Goal: Transaction & Acquisition: Book appointment/travel/reservation

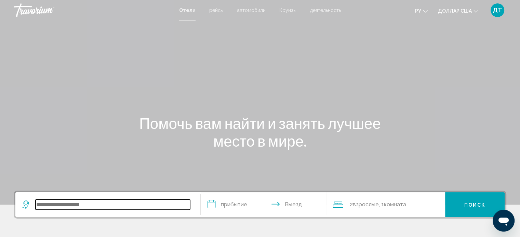
click at [68, 203] on input "Виджет поиска" at bounding box center [113, 205] width 154 height 10
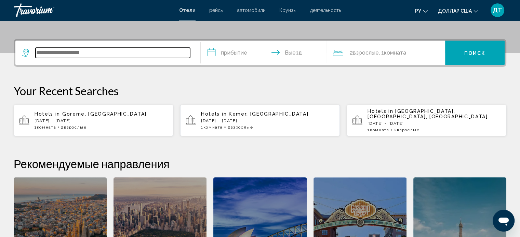
scroll to position [168, 0]
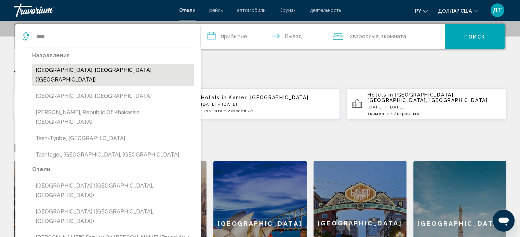
click at [71, 71] on button "[GEOGRAPHIC_DATA], [GEOGRAPHIC_DATA] ([GEOGRAPHIC_DATA])" at bounding box center [113, 75] width 162 height 23
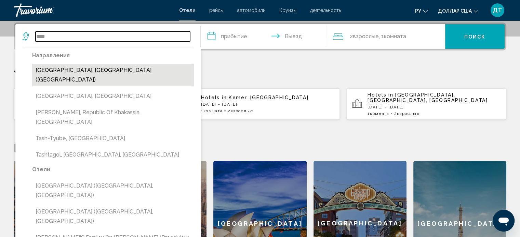
type input "**********"
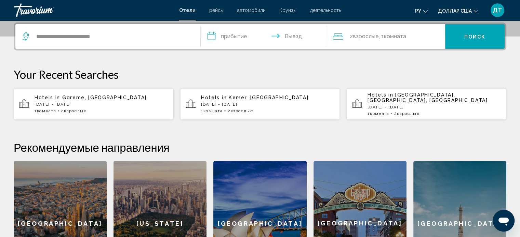
click at [209, 37] on input "**********" at bounding box center [264, 37] width 128 height 27
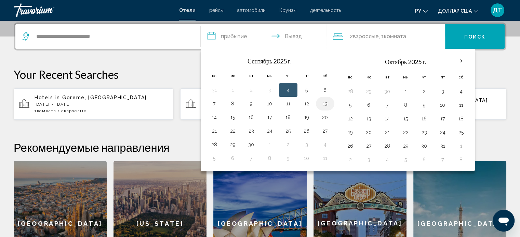
click at [325, 104] on button "13" at bounding box center [324, 104] width 11 height 10
click at [215, 116] on button "14" at bounding box center [214, 118] width 11 height 10
type input "**********"
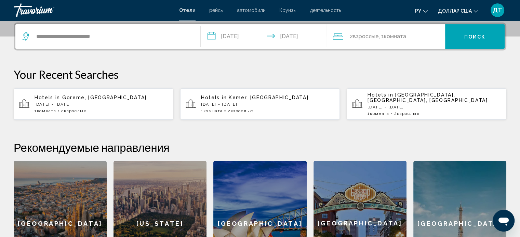
click at [475, 34] on font "Поиск" at bounding box center [475, 36] width 22 height 5
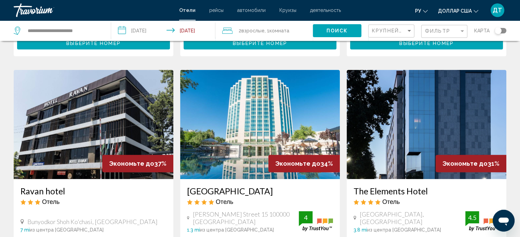
scroll to position [273, 0]
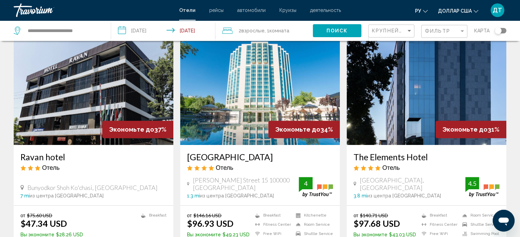
click at [254, 92] on img "Основное содержание" at bounding box center [260, 90] width 160 height 109
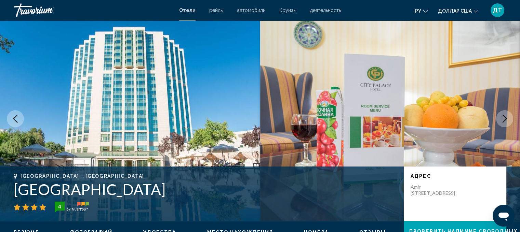
scroll to position [38, 0]
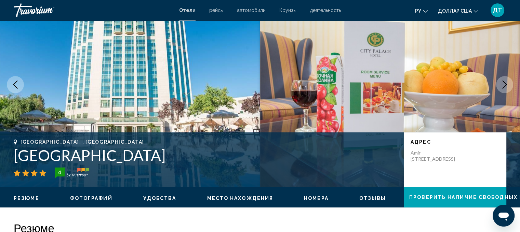
click at [510, 82] on button "Next image" at bounding box center [504, 84] width 17 height 17
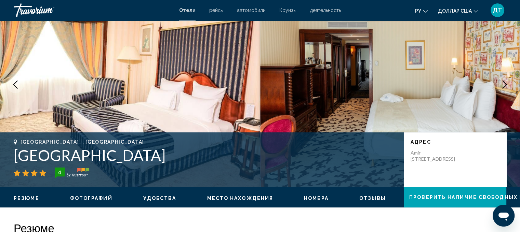
click at [503, 84] on icon "Next image" at bounding box center [504, 85] width 8 height 8
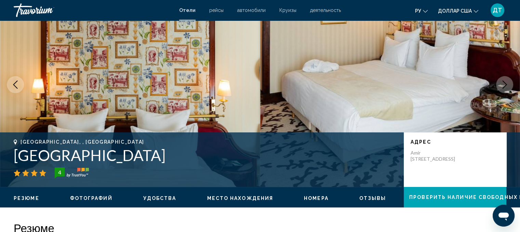
click at [503, 85] on icon "Next image" at bounding box center [504, 85] width 8 height 8
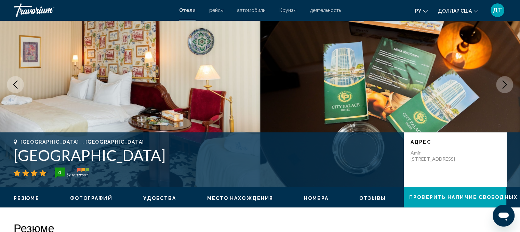
click at [503, 85] on icon "Next image" at bounding box center [504, 85] width 8 height 8
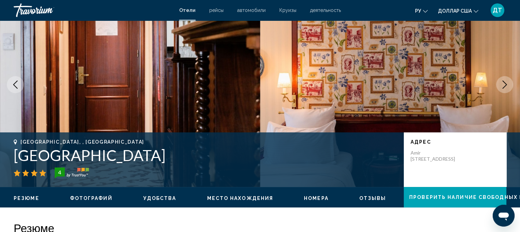
click at [503, 85] on icon "Next image" at bounding box center [504, 85] width 8 height 8
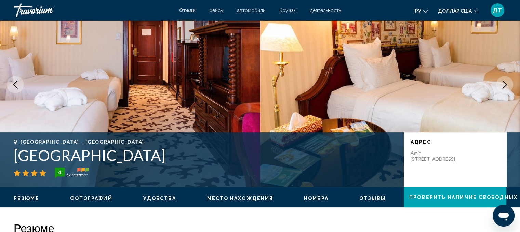
click at [503, 85] on icon "Next image" at bounding box center [504, 85] width 8 height 8
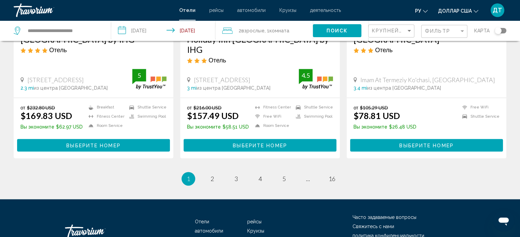
scroll to position [888, 0]
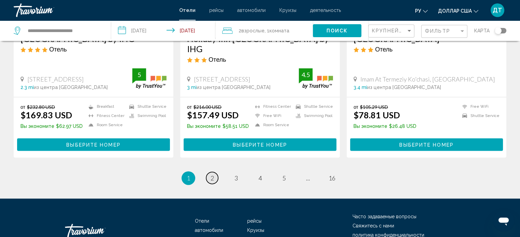
click at [211, 175] on span "2" at bounding box center [211, 179] width 3 height 8
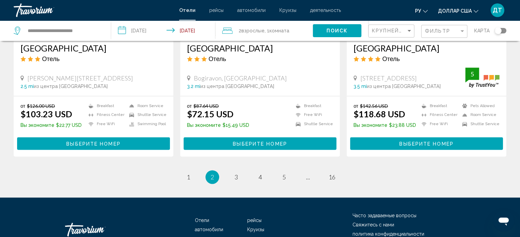
scroll to position [888, 0]
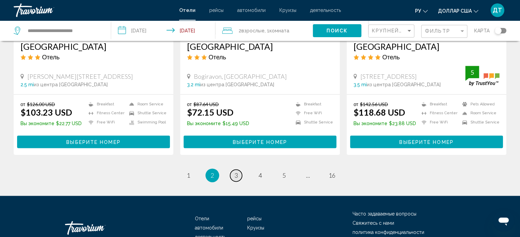
click at [233, 170] on link "page 3" at bounding box center [236, 176] width 12 height 12
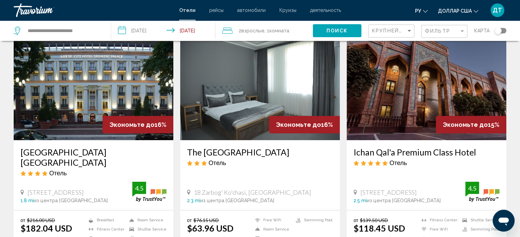
scroll to position [34, 0]
click at [393, 82] on img "Основное содержание" at bounding box center [426, 85] width 160 height 109
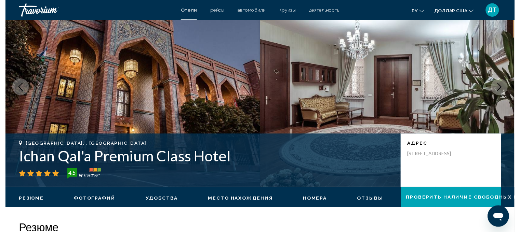
scroll to position [4, 0]
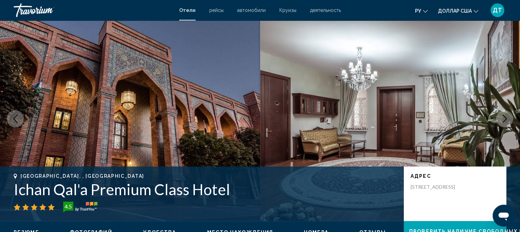
click at [508, 119] on button "Next image" at bounding box center [504, 118] width 17 height 17
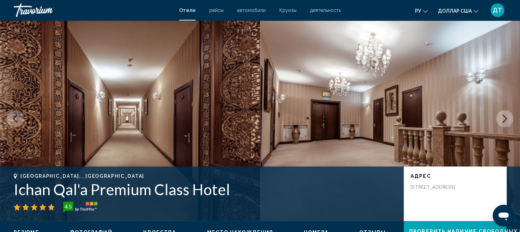
click at [507, 119] on icon "Next image" at bounding box center [504, 119] width 8 height 8
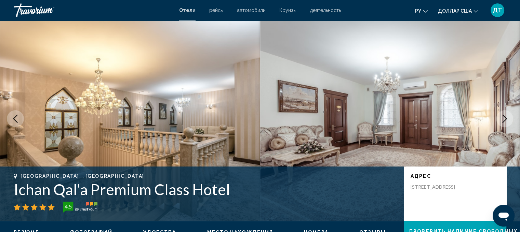
click at [507, 119] on icon "Next image" at bounding box center [504, 119] width 8 height 8
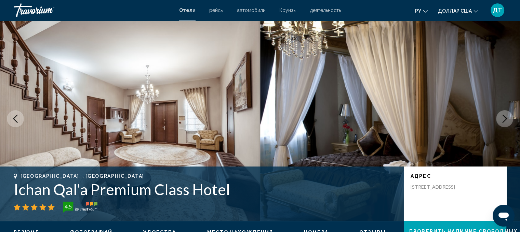
click at [507, 119] on icon "Next image" at bounding box center [504, 119] width 8 height 8
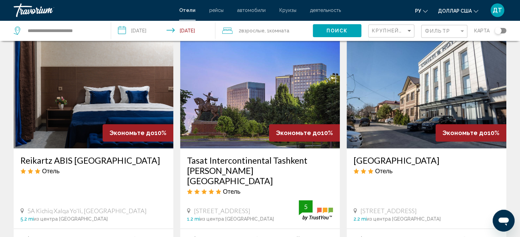
scroll to position [786, 0]
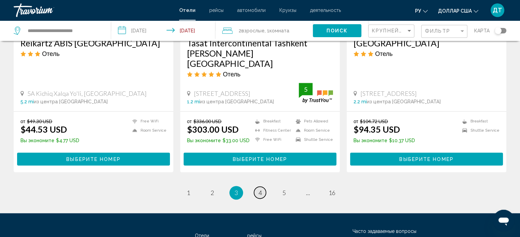
click at [259, 189] on span "4" at bounding box center [259, 193] width 3 height 8
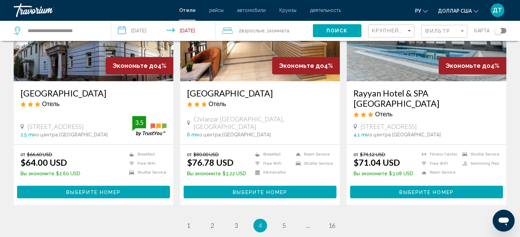
scroll to position [820, 0]
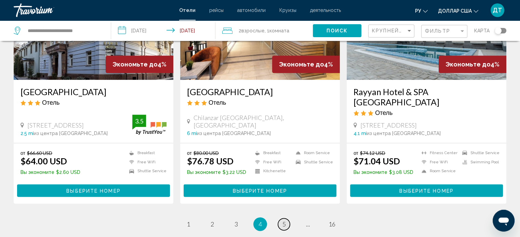
click at [284, 221] on span "5" at bounding box center [283, 225] width 3 height 8
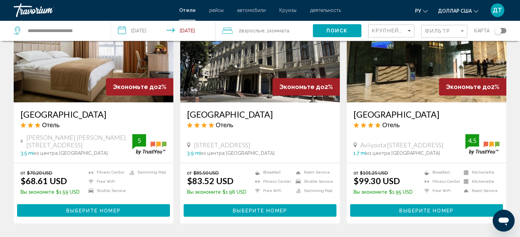
scroll to position [820, 0]
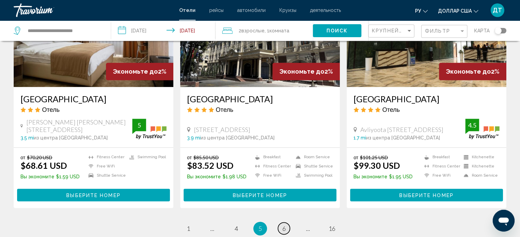
click at [283, 225] on span "6" at bounding box center [283, 229] width 3 height 8
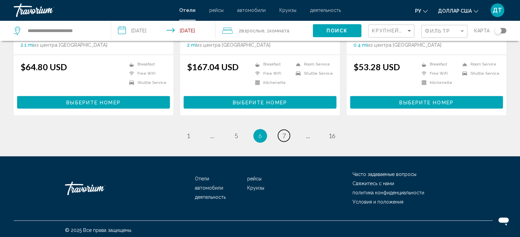
scroll to position [899, 0]
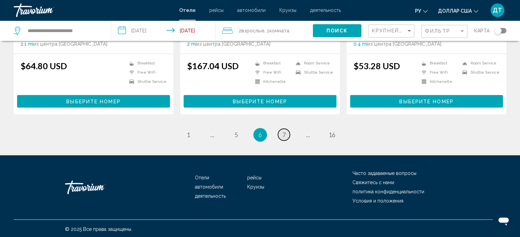
click at [282, 133] on span "7" at bounding box center [283, 135] width 3 height 8
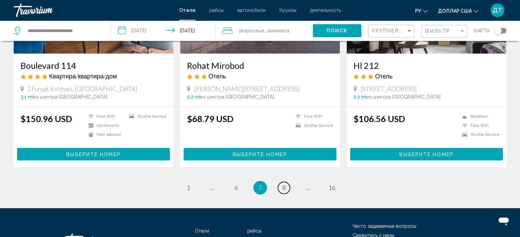
scroll to position [854, 0]
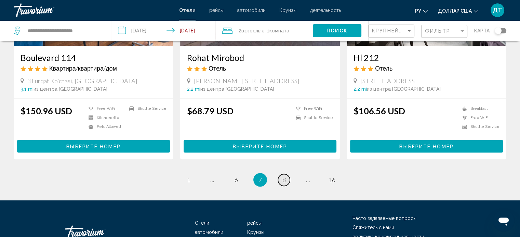
click at [282, 176] on span "8" at bounding box center [283, 180] width 3 height 8
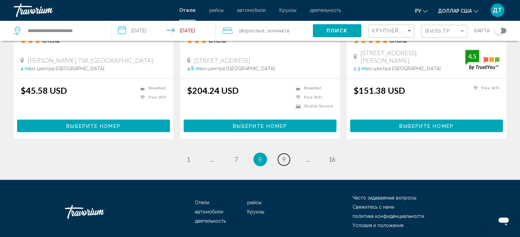
scroll to position [906, 0]
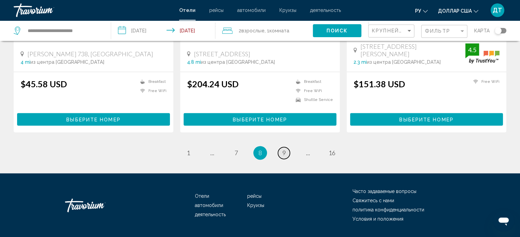
click at [282, 149] on span "9" at bounding box center [283, 153] width 3 height 8
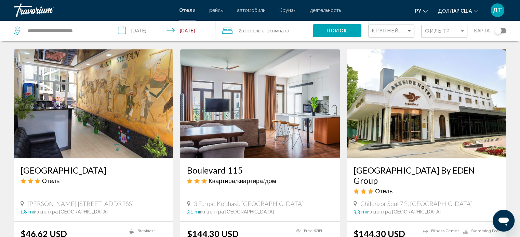
scroll to position [762, 0]
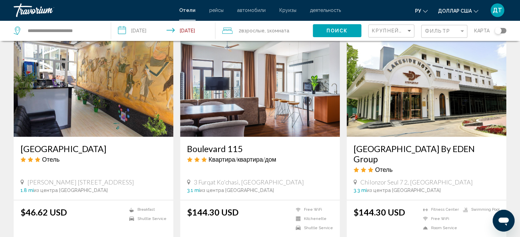
click at [87, 91] on img "Основное содержание" at bounding box center [94, 82] width 160 height 109
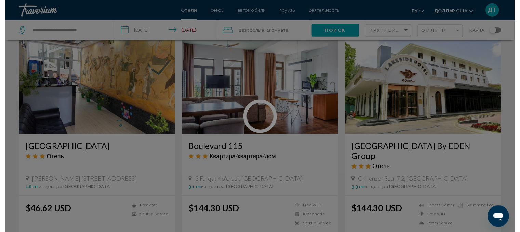
scroll to position [4, 0]
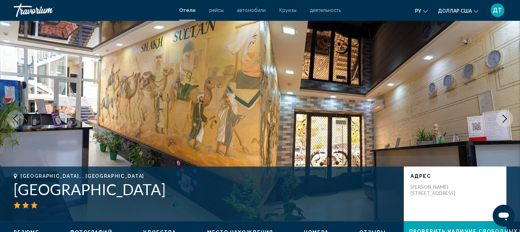
click at [507, 120] on icon "Next image" at bounding box center [504, 119] width 8 height 8
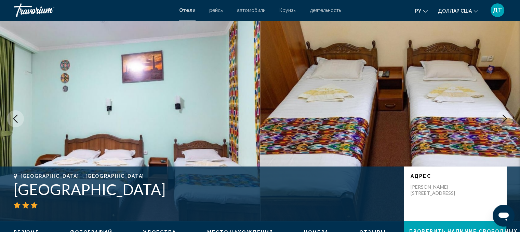
click at [506, 120] on icon "Next image" at bounding box center [504, 119] width 8 height 8
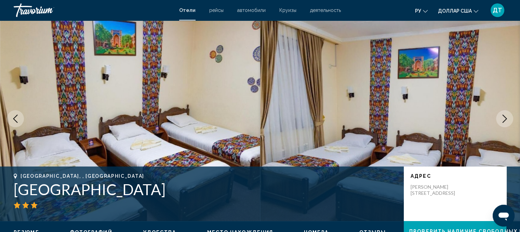
click at [506, 120] on icon "Next image" at bounding box center [504, 119] width 8 height 8
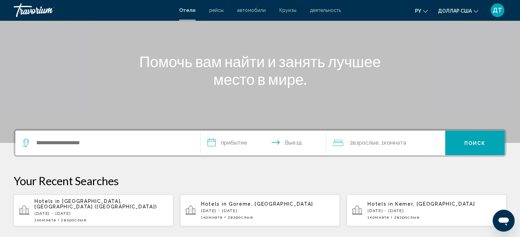
scroll to position [102, 0]
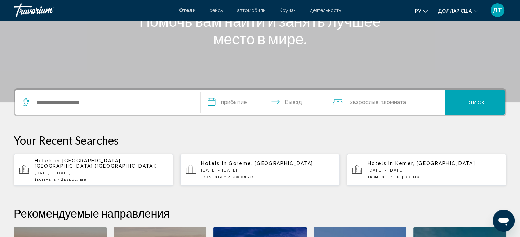
click at [221, 161] on span "Hotels in" at bounding box center [214, 163] width 26 height 5
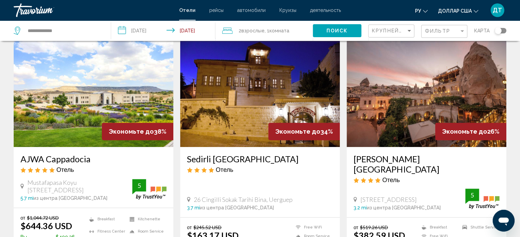
scroll to position [287, 0]
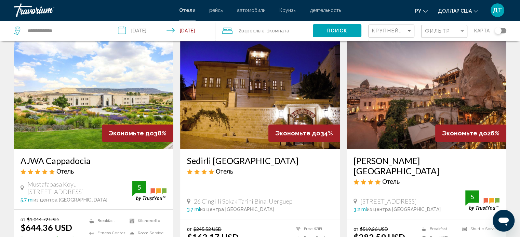
click at [408, 93] on img "Основное содержание" at bounding box center [426, 94] width 160 height 109
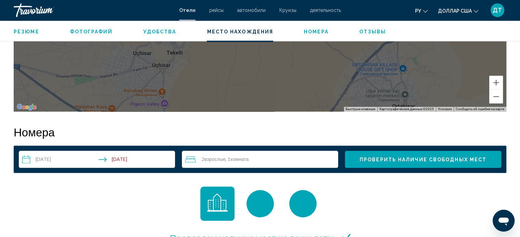
scroll to position [790, 0]
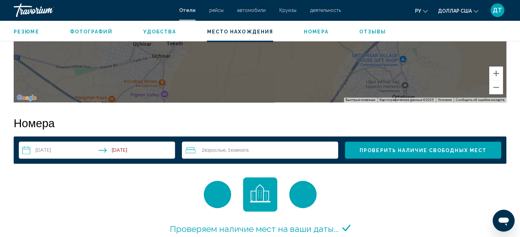
click at [401, 151] on span "Проверить наличие свободных мест" at bounding box center [422, 150] width 127 height 5
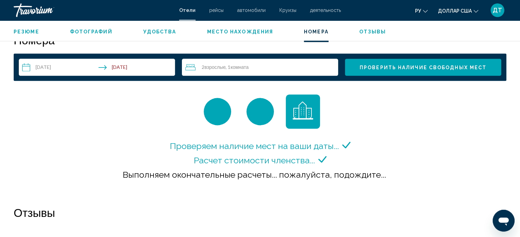
scroll to position [876, 0]
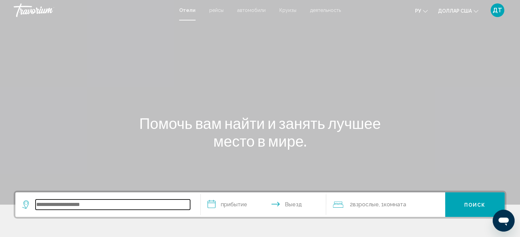
click at [129, 206] on input "Виджет поиска" at bounding box center [113, 205] width 154 height 10
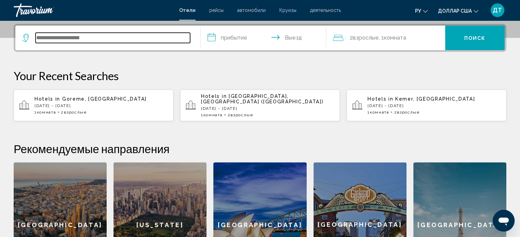
scroll to position [168, 0]
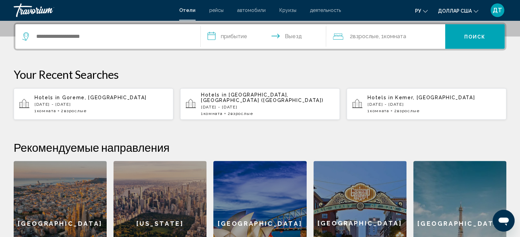
click at [115, 96] on p "Hotels in Goreme, Turkey" at bounding box center [100, 97] width 133 height 5
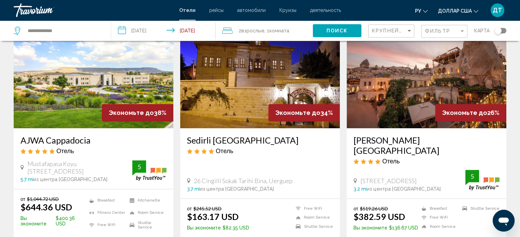
scroll to position [307, 0]
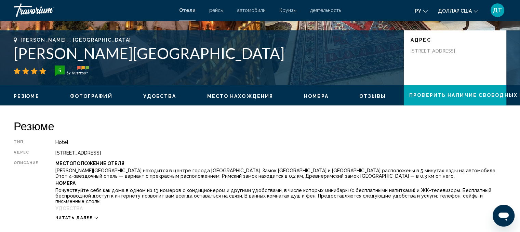
scroll to position [141, 0]
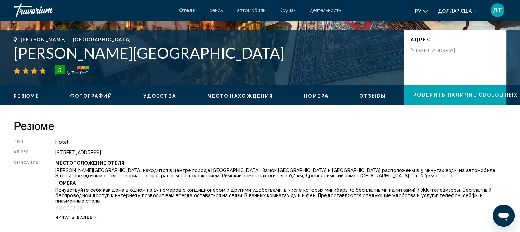
click at [443, 93] on span "Проверить наличие свободных мест" at bounding box center [472, 95] width 127 height 5
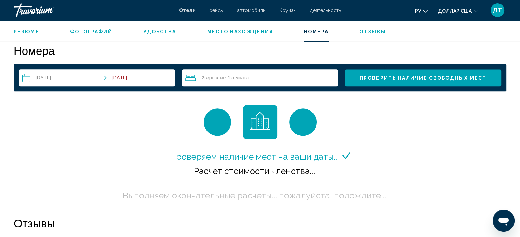
scroll to position [864, 0]
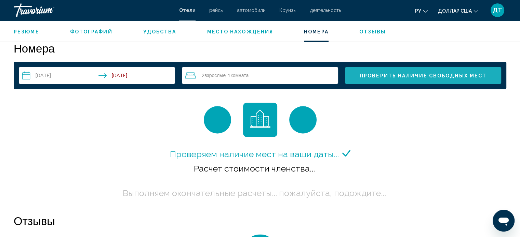
click at [429, 76] on span "Проверить наличие свободных мест" at bounding box center [422, 75] width 127 height 5
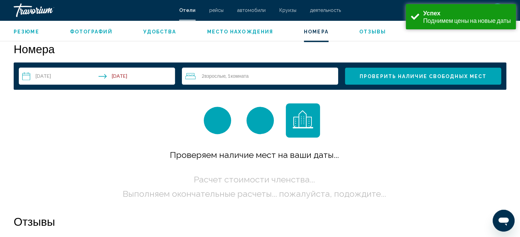
scroll to position [864, 0]
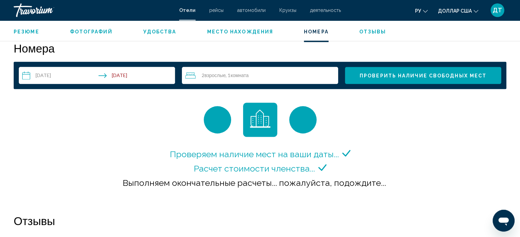
click at [345, 67] on button "Проверить наличие свободных мест" at bounding box center [423, 75] width 156 height 17
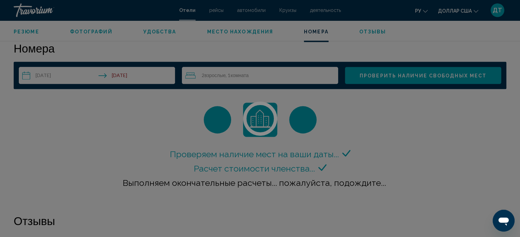
scroll to position [865, 0]
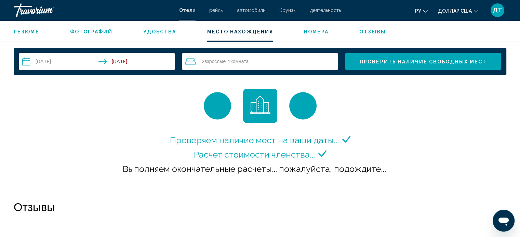
scroll to position [882, 0]
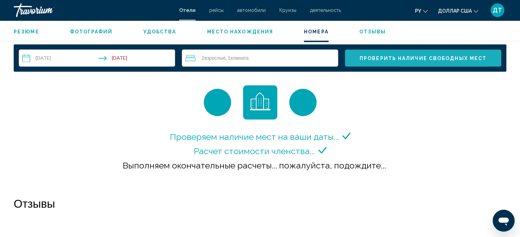
click at [407, 56] on span "Проверить наличие свободных мест" at bounding box center [422, 58] width 127 height 5
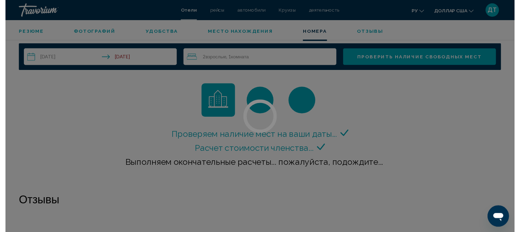
scroll to position [0, 0]
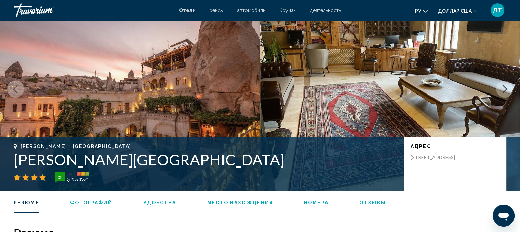
scroll to position [20, 0]
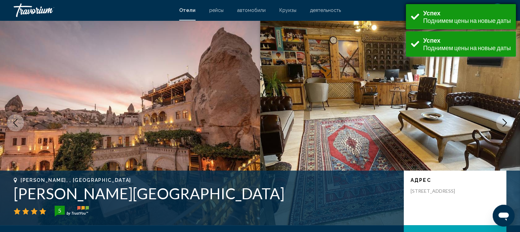
click at [465, 16] on div "Успех" at bounding box center [467, 13] width 88 height 8
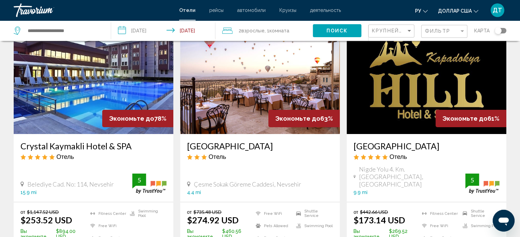
scroll to position [41, 0]
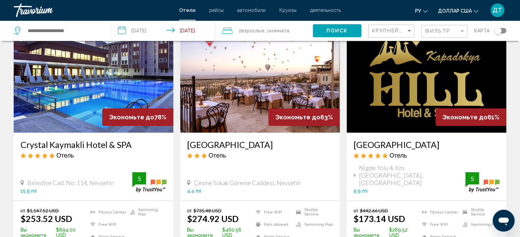
click at [230, 80] on img "Основное содержание" at bounding box center [260, 78] width 160 height 109
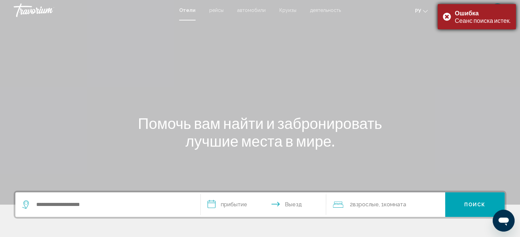
click at [447, 16] on div "Ошибка Сеанс поиска истек." at bounding box center [476, 16] width 78 height 25
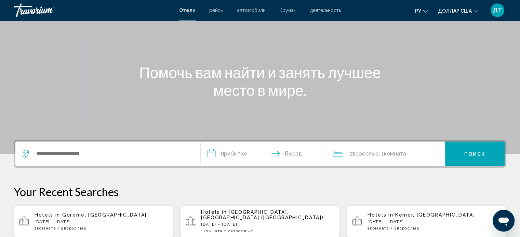
scroll to position [68, 0]
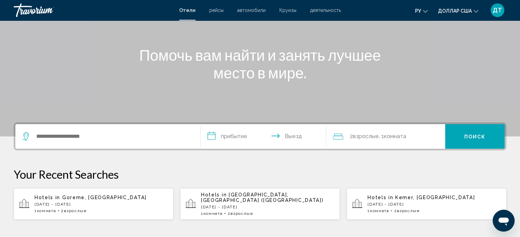
click at [113, 191] on app-hotels-recent-search "Hotels in Goreme, Turkey Wed, 24 Sep - Fri, 26 Sep 1 Комната номера 2 Взрослый …" at bounding box center [94, 204] width 160 height 31
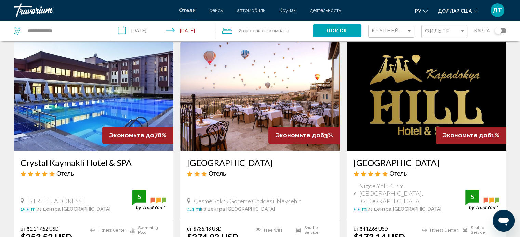
scroll to position [34, 0]
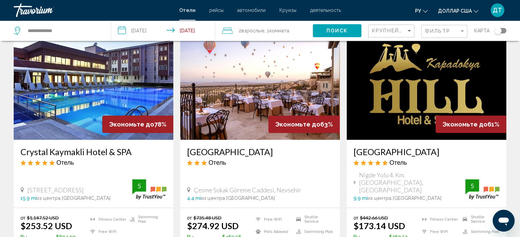
click at [272, 78] on img "Основное содержание" at bounding box center [260, 85] width 160 height 109
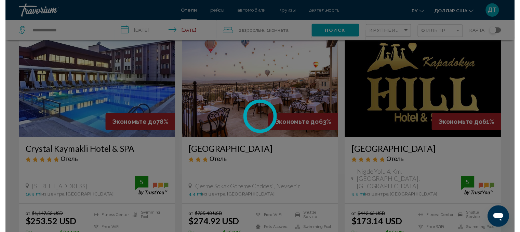
scroll to position [4, 0]
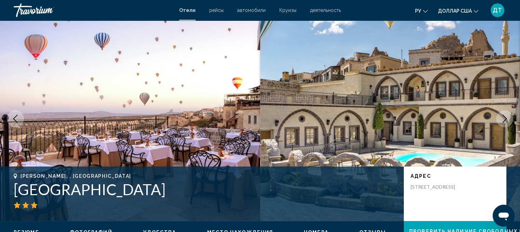
click at [504, 117] on icon "Next image" at bounding box center [504, 119] width 8 height 8
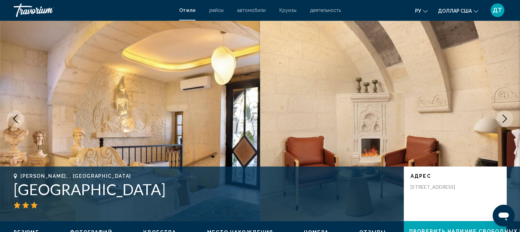
click at [504, 117] on icon "Next image" at bounding box center [504, 119] width 4 height 8
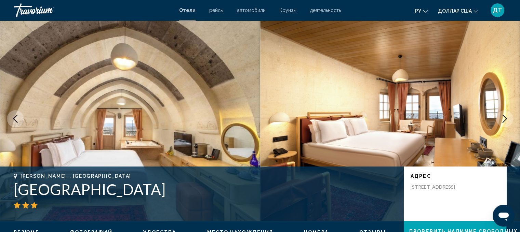
click at [504, 117] on icon "Next image" at bounding box center [504, 119] width 4 height 8
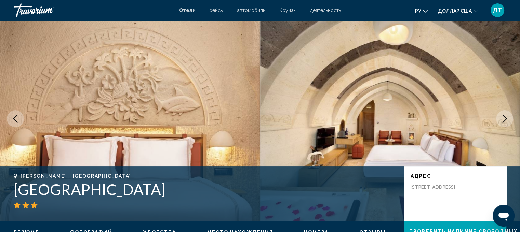
click at [504, 117] on icon "Next image" at bounding box center [504, 119] width 4 height 8
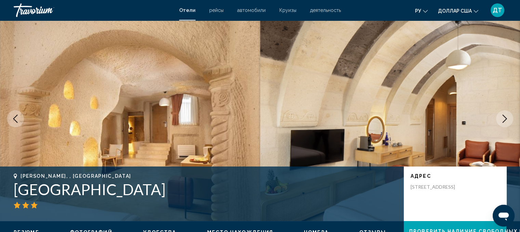
click at [504, 117] on icon "Next image" at bounding box center [504, 119] width 4 height 8
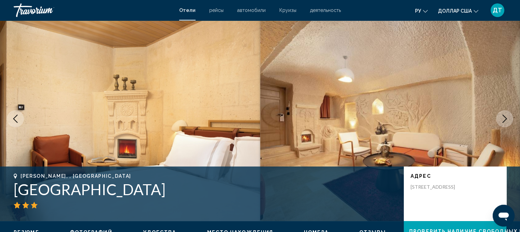
click at [504, 117] on icon "Next image" at bounding box center [504, 119] width 4 height 8
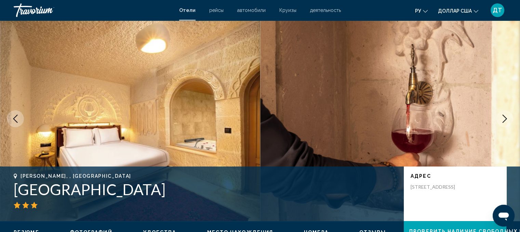
click at [504, 117] on icon "Next image" at bounding box center [504, 119] width 4 height 8
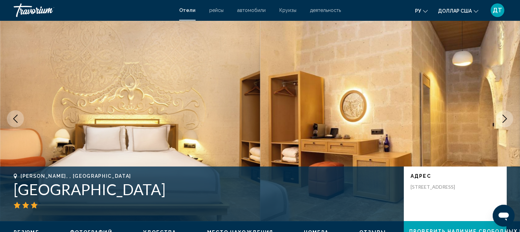
click at [504, 117] on icon "Next image" at bounding box center [504, 119] width 4 height 8
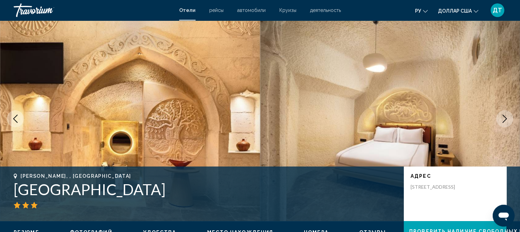
click at [504, 117] on icon "Next image" at bounding box center [504, 119] width 4 height 8
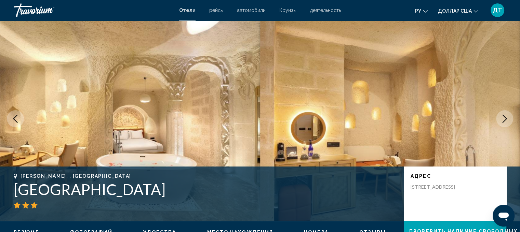
click at [504, 117] on icon "Next image" at bounding box center [504, 119] width 4 height 8
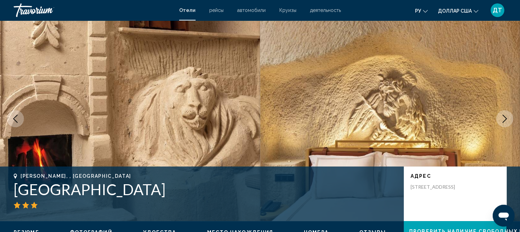
click at [504, 117] on icon "Next image" at bounding box center [504, 119] width 4 height 8
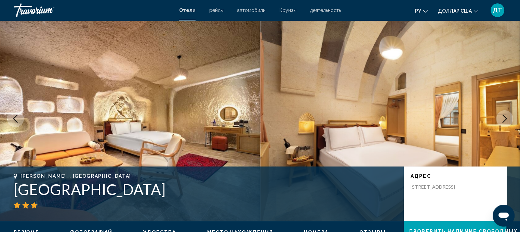
click at [504, 117] on icon "Next image" at bounding box center [504, 119] width 4 height 8
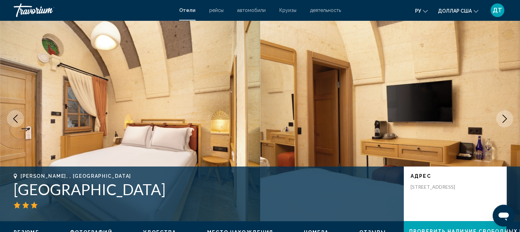
click at [504, 117] on icon "Next image" at bounding box center [504, 119] width 4 height 8
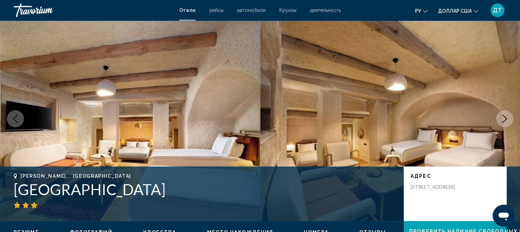
click at [504, 117] on icon "Next image" at bounding box center [504, 119] width 4 height 8
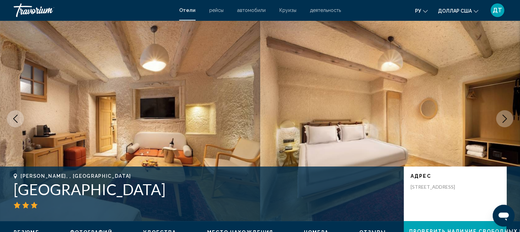
click at [504, 117] on icon "Next image" at bounding box center [504, 119] width 4 height 8
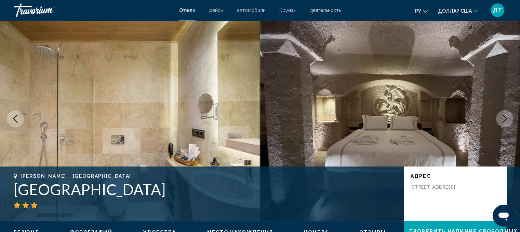
click at [504, 117] on icon "Next image" at bounding box center [504, 119] width 4 height 8
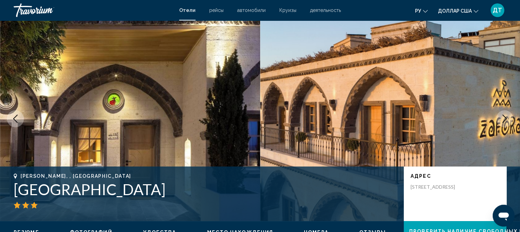
click at [504, 117] on icon "Next image" at bounding box center [504, 119] width 4 height 8
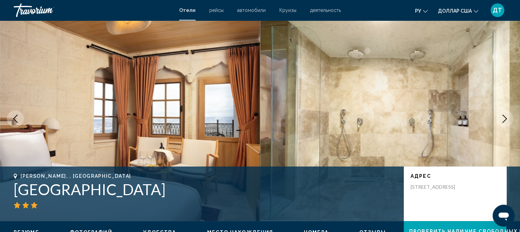
click at [504, 117] on icon "Next image" at bounding box center [504, 119] width 4 height 8
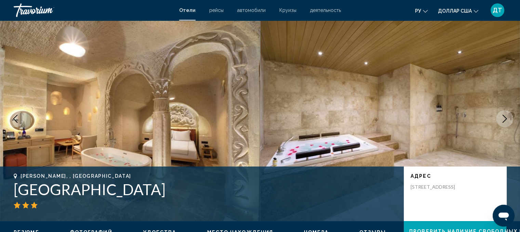
click at [504, 117] on icon "Next image" at bounding box center [504, 119] width 4 height 8
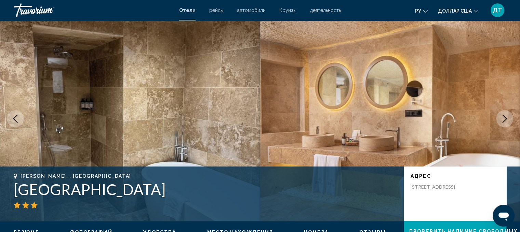
click at [504, 117] on icon "Next image" at bounding box center [504, 119] width 4 height 8
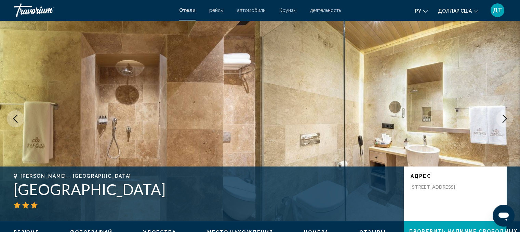
click at [504, 117] on icon "Next image" at bounding box center [504, 119] width 4 height 8
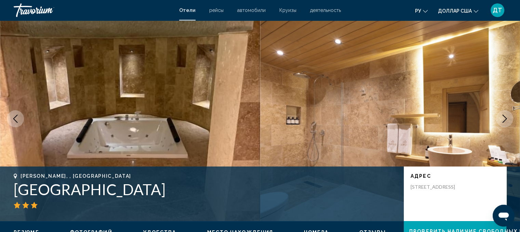
click at [504, 117] on icon "Next image" at bounding box center [504, 119] width 4 height 8
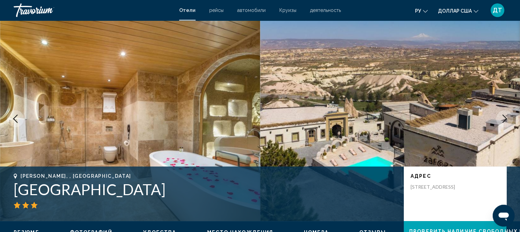
click at [504, 117] on icon "Next image" at bounding box center [504, 119] width 4 height 8
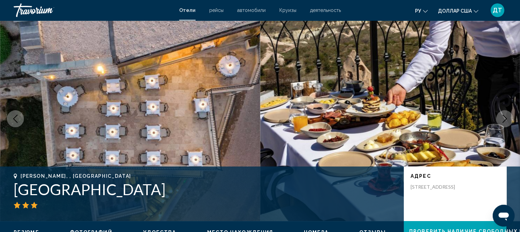
click at [504, 117] on icon "Next image" at bounding box center [504, 119] width 4 height 8
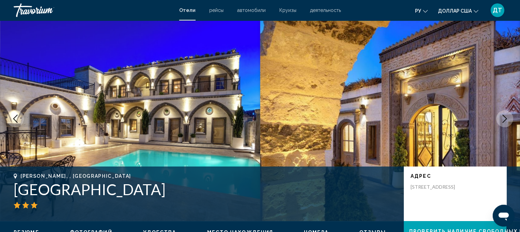
click at [504, 117] on icon "Next image" at bounding box center [504, 119] width 4 height 8
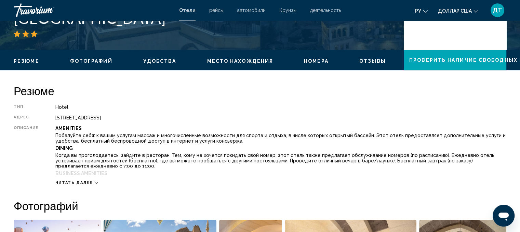
scroll to position [178, 0]
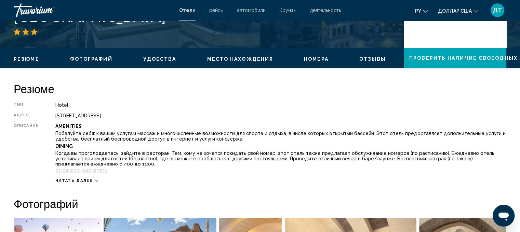
click at [94, 181] on icon "Основное содержание" at bounding box center [96, 181] width 4 height 4
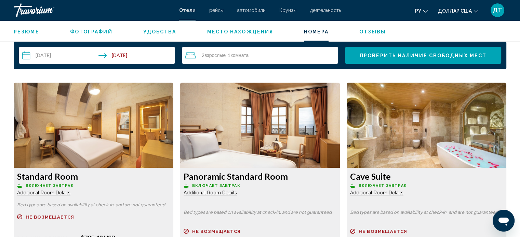
scroll to position [1080, 0]
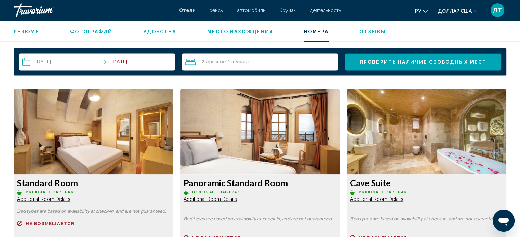
click at [44, 198] on span "Additional Room Details" at bounding box center [43, 199] width 53 height 5
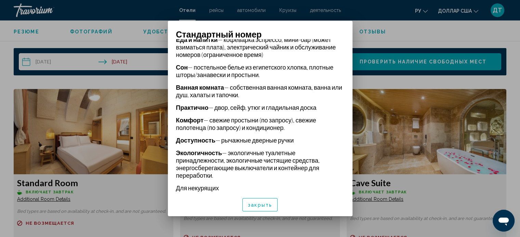
scroll to position [226, 0]
click at [273, 203] on button "закрыть" at bounding box center [259, 204] width 35 height 13
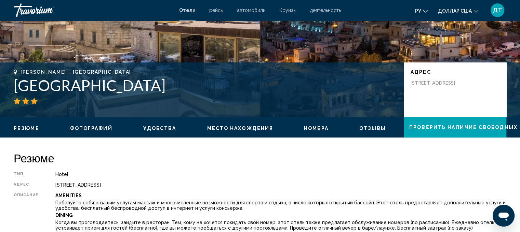
scroll to position [84, 0]
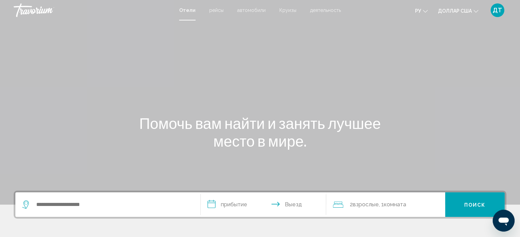
click at [44, 213] on div "Виджет поиска" at bounding box center [107, 205] width 171 height 25
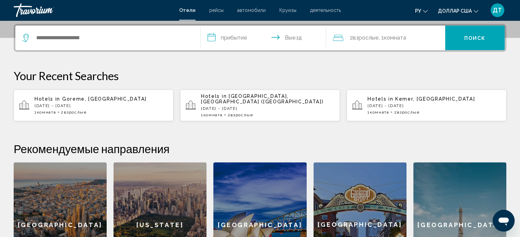
scroll to position [168, 0]
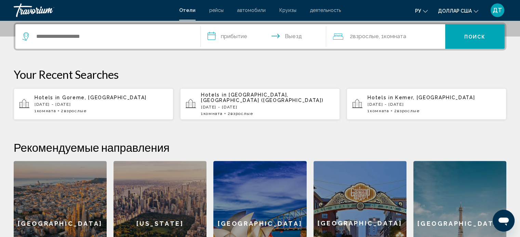
click at [66, 102] on p "[DATE] - [DATE]" at bounding box center [100, 104] width 133 height 5
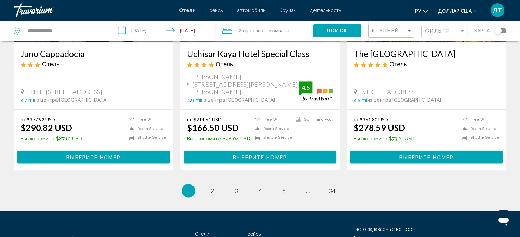
scroll to position [899, 0]
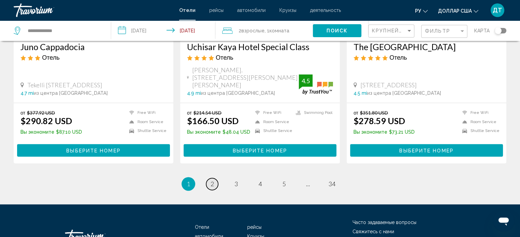
click at [214, 178] on link "page 2" at bounding box center [212, 184] width 12 height 12
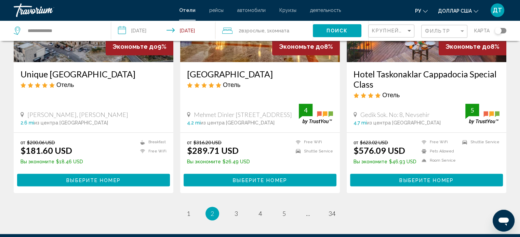
scroll to position [860, 0]
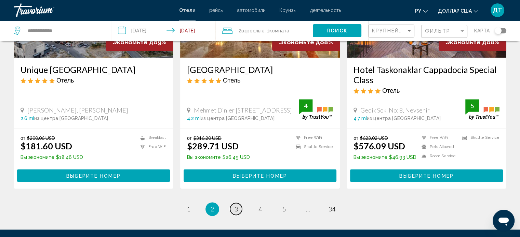
click at [237, 206] on span "3" at bounding box center [235, 210] width 3 height 8
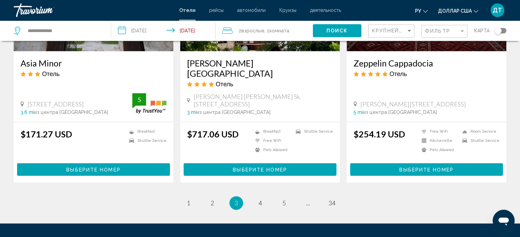
scroll to position [867, 0]
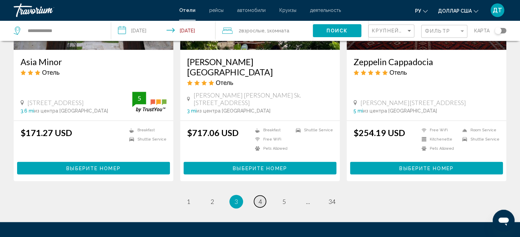
click at [260, 198] on span "4" at bounding box center [259, 202] width 3 height 8
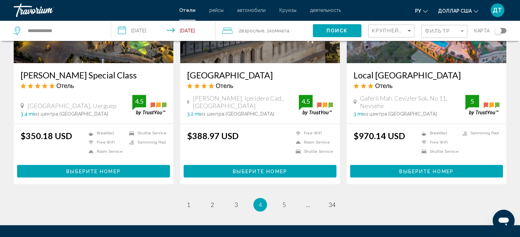
scroll to position [873, 0]
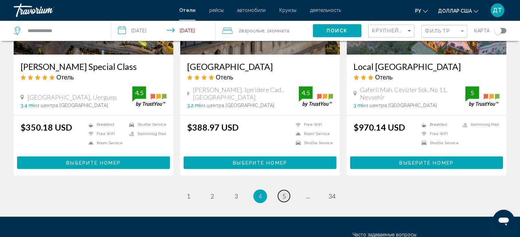
click at [282, 193] on span "5" at bounding box center [283, 197] width 3 height 8
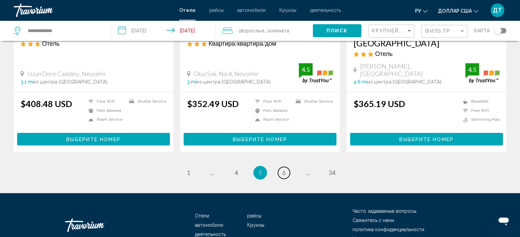
scroll to position [917, 0]
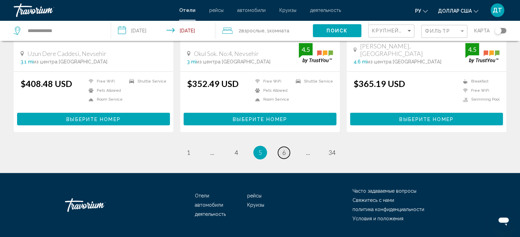
click at [280, 147] on link "page 6" at bounding box center [284, 153] width 12 height 12
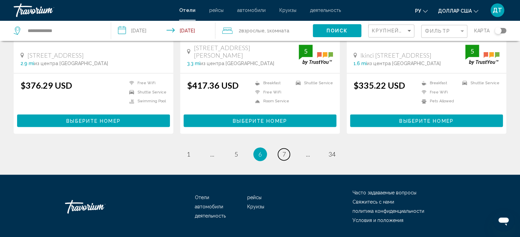
scroll to position [914, 0]
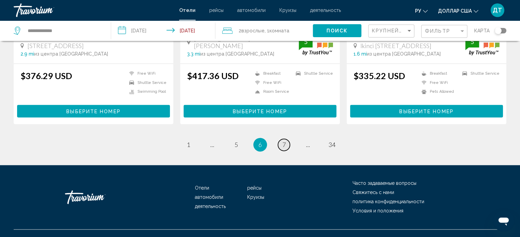
click at [280, 139] on link "page 7" at bounding box center [284, 145] width 12 height 12
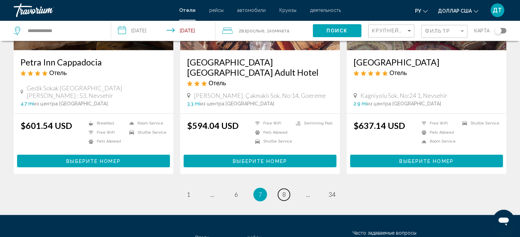
scroll to position [885, 0]
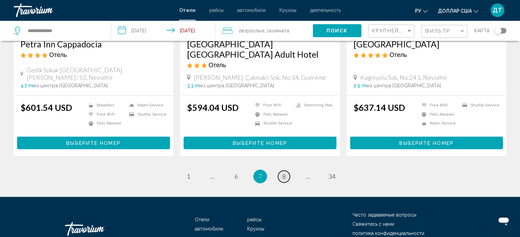
click at [283, 173] on span "8" at bounding box center [283, 177] width 3 height 8
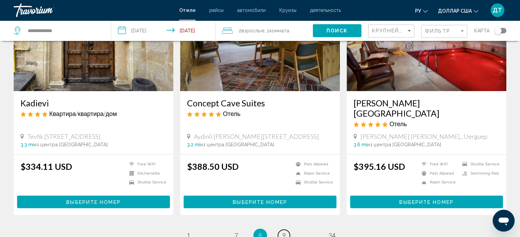
scroll to position [899, 0]
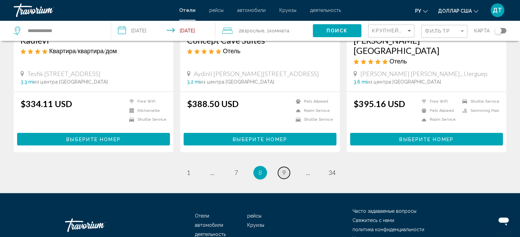
click at [284, 169] on span "9" at bounding box center [283, 173] width 3 height 8
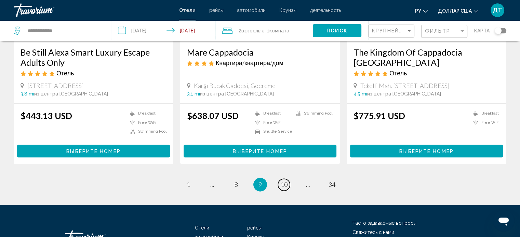
scroll to position [888, 0]
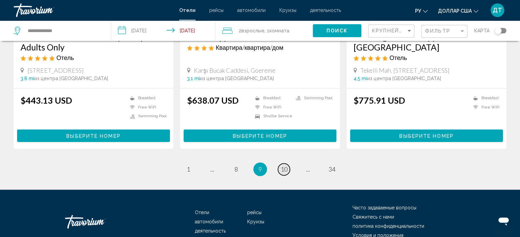
click at [285, 166] on span "10" at bounding box center [283, 170] width 7 height 8
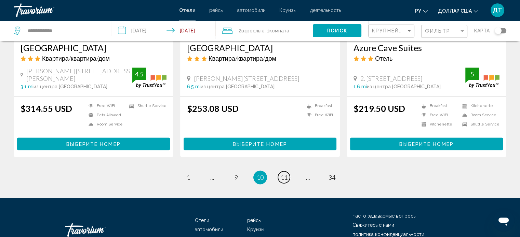
scroll to position [889, 0]
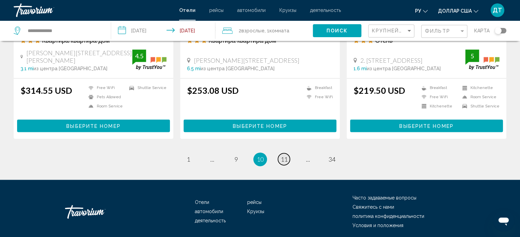
click at [285, 156] on span "11" at bounding box center [283, 160] width 7 height 8
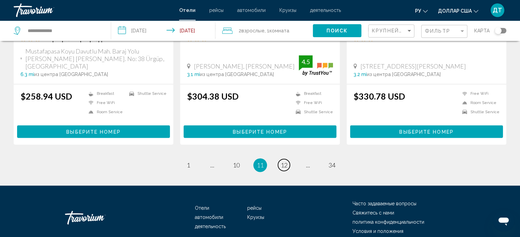
scroll to position [900, 0]
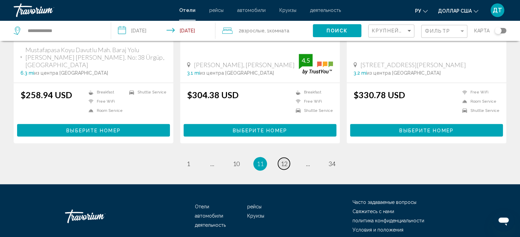
click at [284, 160] on span "12" at bounding box center [283, 164] width 7 height 8
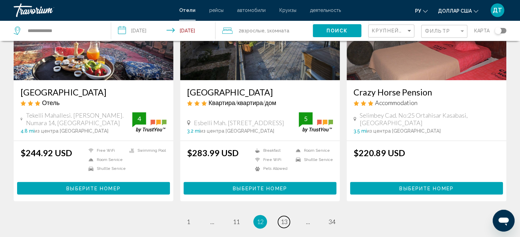
scroll to position [846, 0]
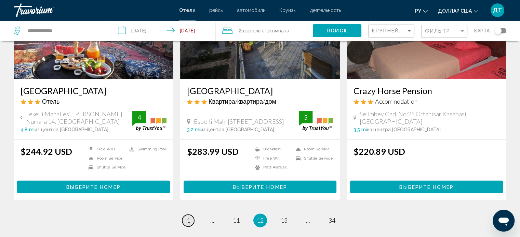
click at [187, 217] on span "1" at bounding box center [187, 221] width 3 height 8
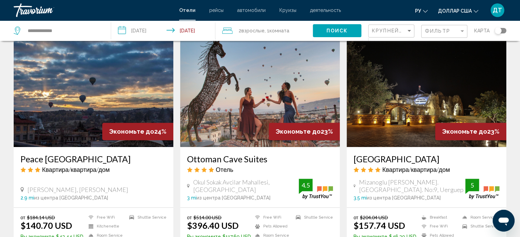
scroll to position [545, 0]
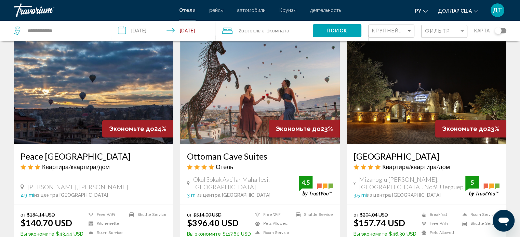
click at [394, 101] on img "Основное содержание" at bounding box center [426, 89] width 160 height 109
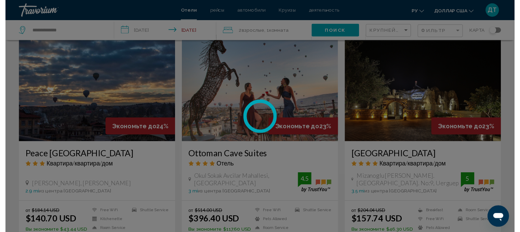
scroll to position [4, 0]
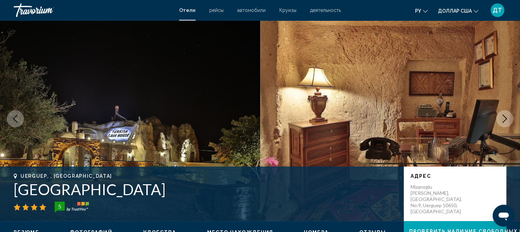
click at [507, 117] on icon "Next image" at bounding box center [504, 119] width 8 height 8
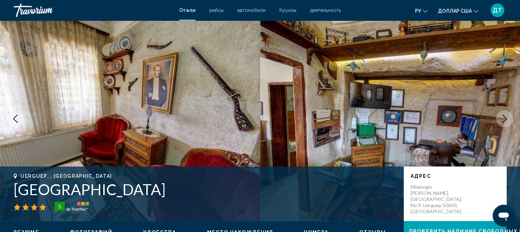
click at [507, 117] on icon "Next image" at bounding box center [504, 119] width 8 height 8
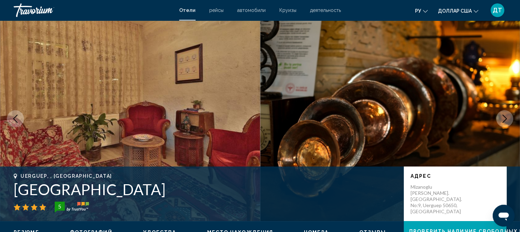
click at [507, 117] on icon "Next image" at bounding box center [504, 119] width 8 height 8
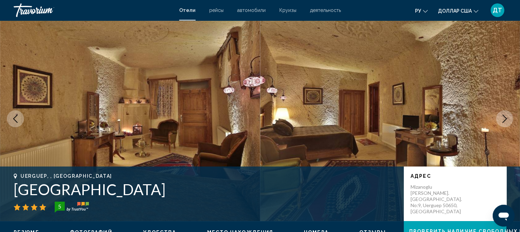
click at [507, 117] on icon "Next image" at bounding box center [504, 119] width 8 height 8
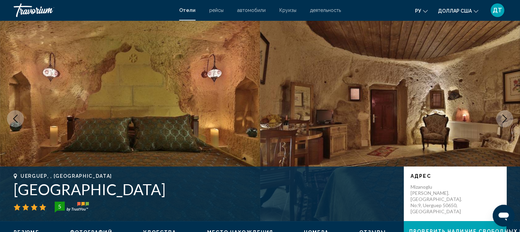
click at [507, 117] on icon "Next image" at bounding box center [504, 119] width 8 height 8
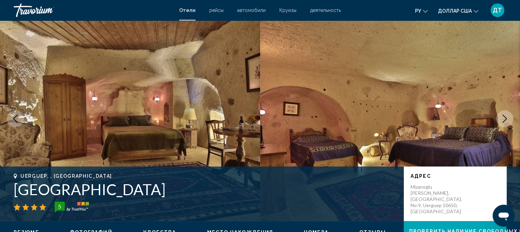
click at [507, 117] on icon "Next image" at bounding box center [504, 119] width 8 height 8
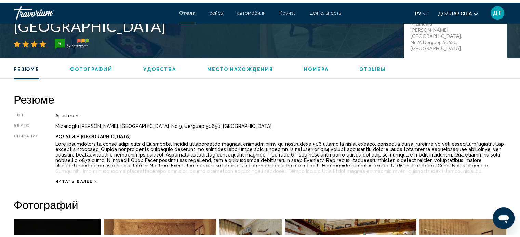
scroll to position [245, 0]
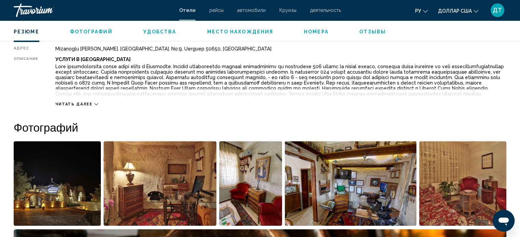
click at [82, 107] on span "Читать далее" at bounding box center [73, 104] width 37 height 4
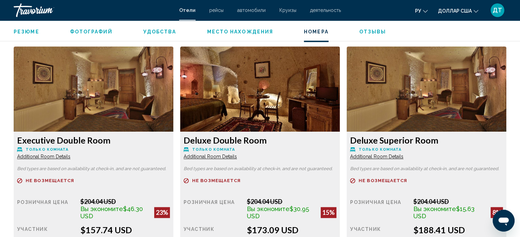
scroll to position [942, 0]
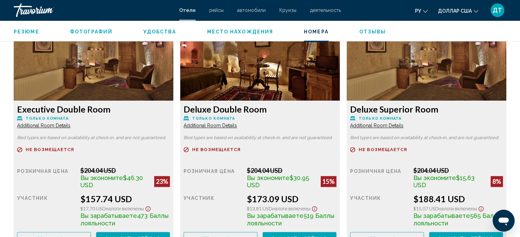
click at [45, 128] on span "Additional Room Details" at bounding box center [43, 125] width 53 height 5
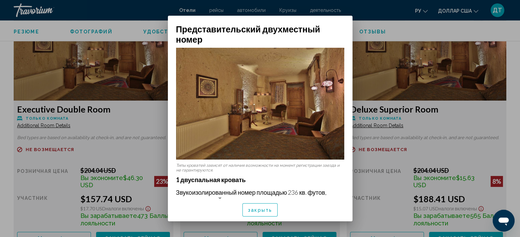
click at [264, 212] on font "закрыть" at bounding box center [260, 210] width 24 height 5
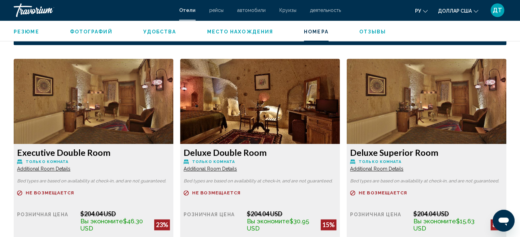
scroll to position [896, 0]
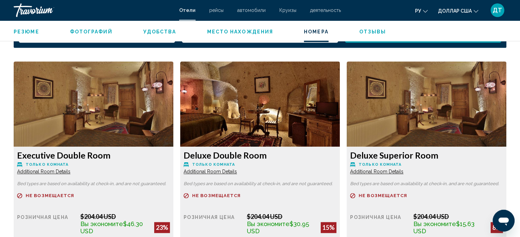
click at [70, 175] on span "Additional Room Details" at bounding box center [43, 171] width 53 height 5
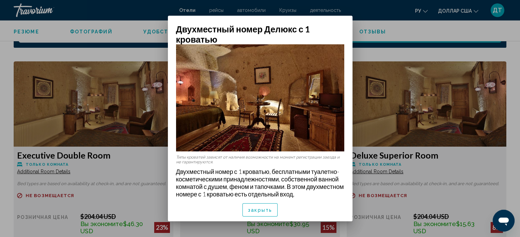
scroll to position [0, 0]
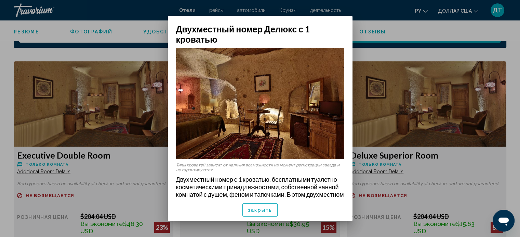
click at [434, 27] on div at bounding box center [260, 118] width 520 height 237
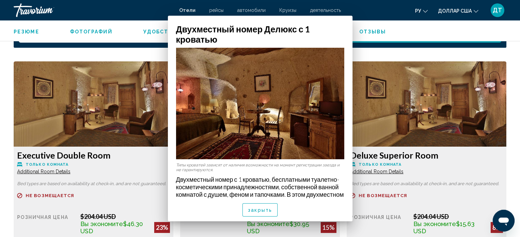
scroll to position [896, 0]
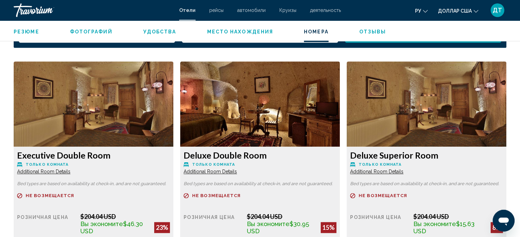
click at [70, 175] on span "Additional Room Details" at bounding box center [43, 171] width 53 height 5
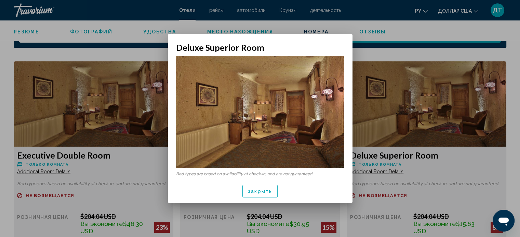
scroll to position [0, 0]
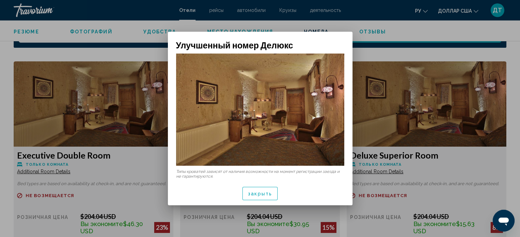
click at [512, 58] on div at bounding box center [260, 118] width 520 height 237
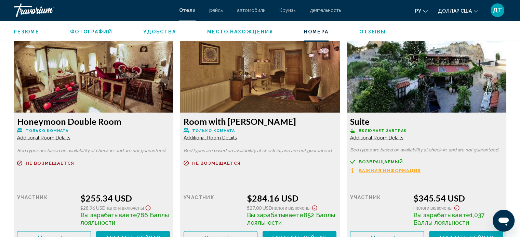
scroll to position [1633, 0]
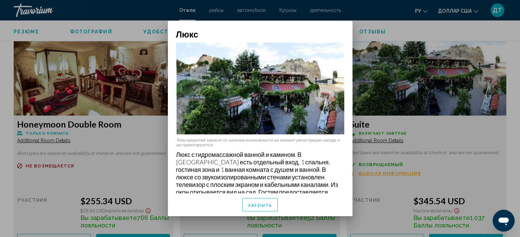
scroll to position [7, 0]
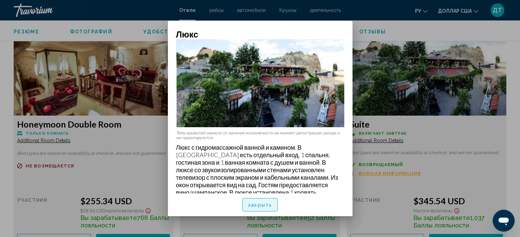
click at [266, 206] on font "закрыть" at bounding box center [260, 205] width 24 height 5
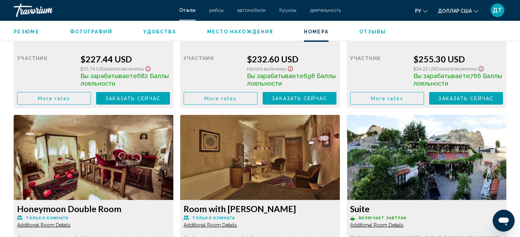
scroll to position [1423, 0]
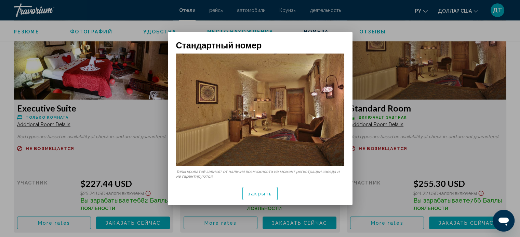
click at [470, 120] on div at bounding box center [260, 118] width 520 height 237
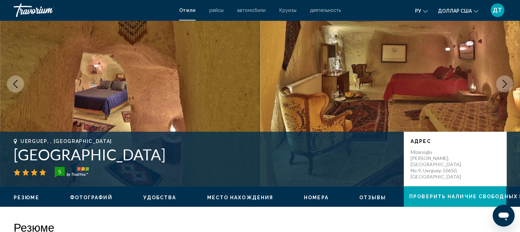
scroll to position [36, 0]
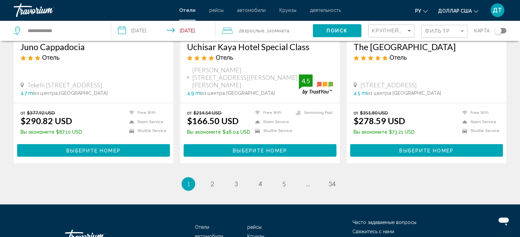
scroll to position [914, 0]
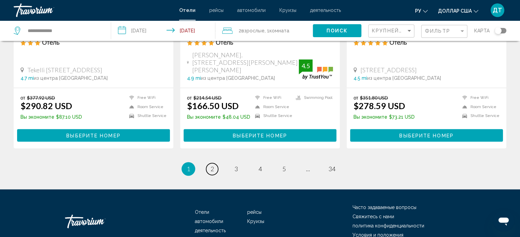
click at [209, 163] on link "page 2" at bounding box center [212, 169] width 12 height 12
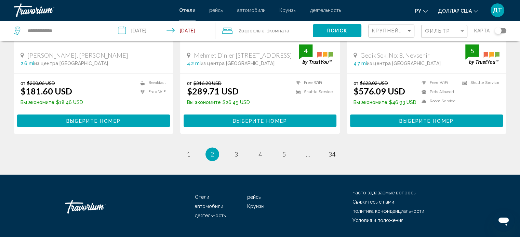
scroll to position [924, 0]
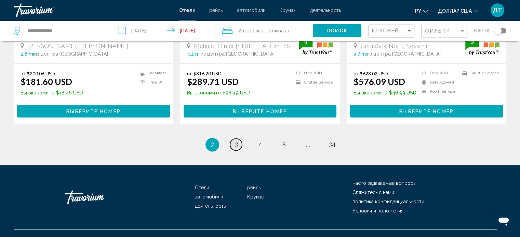
click at [236, 141] on span "3" at bounding box center [235, 145] width 3 height 8
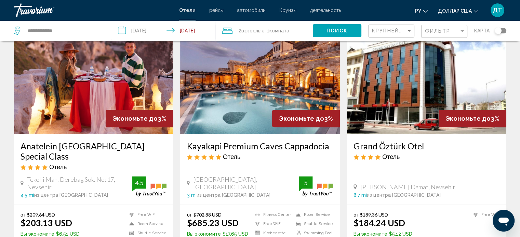
scroll to position [273, 0]
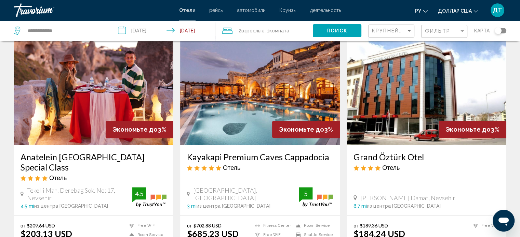
click at [58, 78] on img "Основное содержание" at bounding box center [94, 90] width 160 height 109
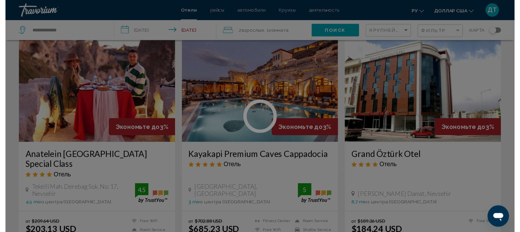
scroll to position [4, 0]
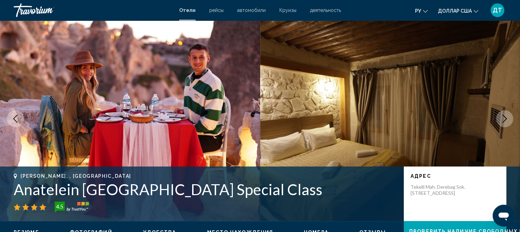
click at [507, 119] on icon "Next image" at bounding box center [504, 119] width 8 height 8
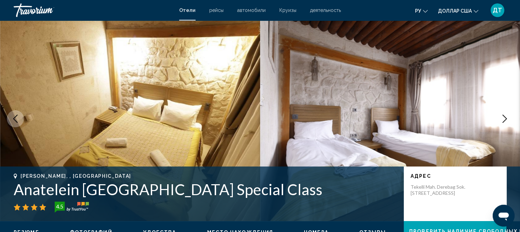
click at [507, 119] on icon "Next image" at bounding box center [504, 119] width 8 height 8
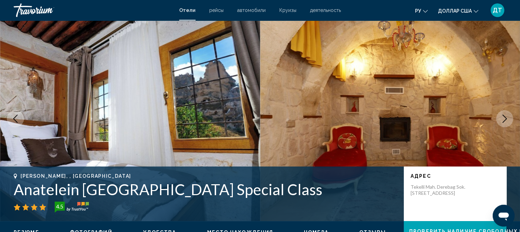
click at [507, 119] on icon "Next image" at bounding box center [504, 119] width 8 height 8
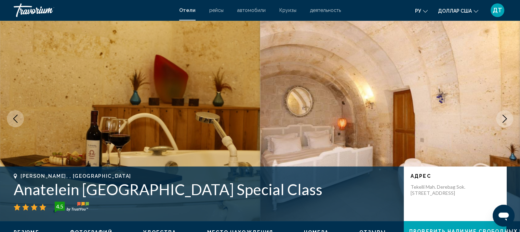
click at [507, 119] on icon "Next image" at bounding box center [504, 119] width 8 height 8
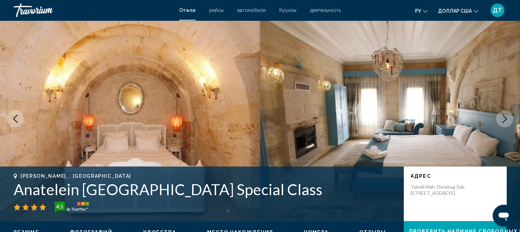
click at [507, 119] on icon "Next image" at bounding box center [504, 119] width 8 height 8
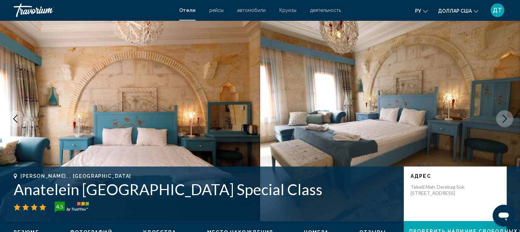
click at [507, 119] on icon "Next image" at bounding box center [504, 119] width 8 height 8
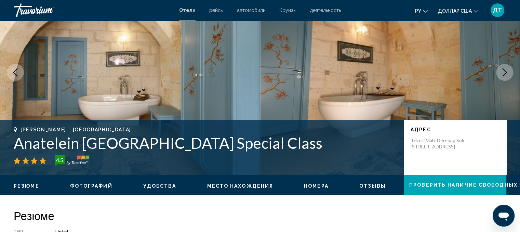
scroll to position [41, 0]
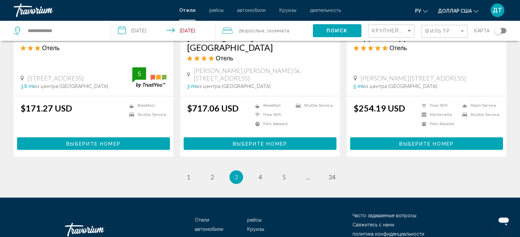
scroll to position [925, 0]
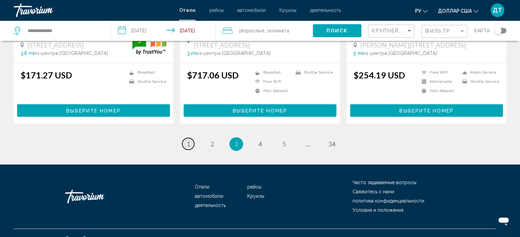
click at [186, 140] on span "1" at bounding box center [187, 144] width 3 height 8
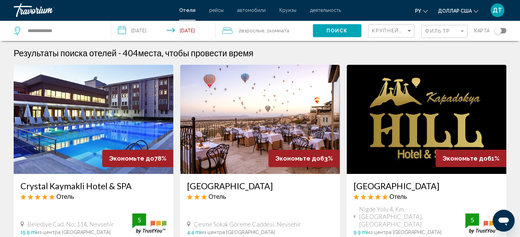
click at [213, 119] on img "Основное содержание" at bounding box center [260, 119] width 160 height 109
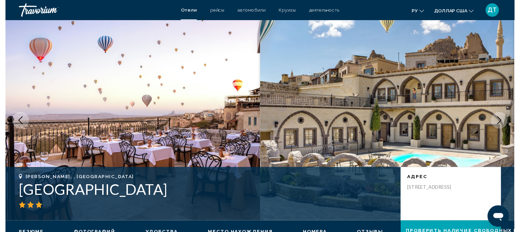
scroll to position [4, 0]
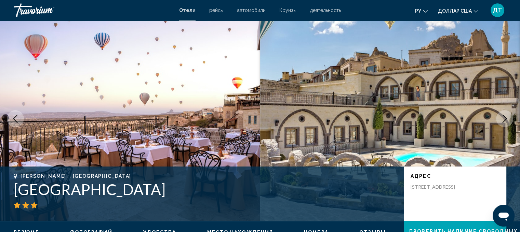
click at [504, 119] on icon "Next image" at bounding box center [504, 119] width 8 height 8
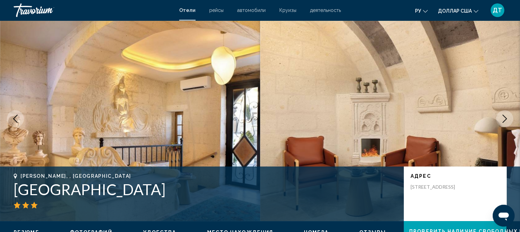
click at [504, 119] on icon "Next image" at bounding box center [504, 119] width 8 height 8
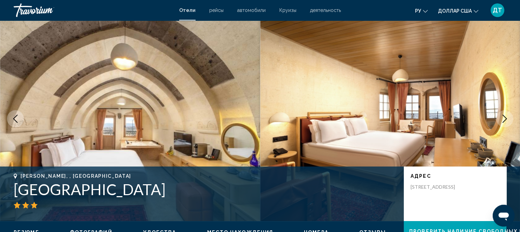
click at [504, 119] on icon "Next image" at bounding box center [504, 119] width 8 height 8
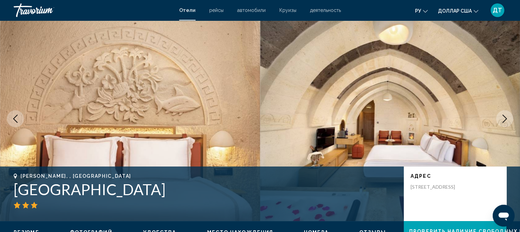
click at [504, 119] on icon "Next image" at bounding box center [504, 119] width 8 height 8
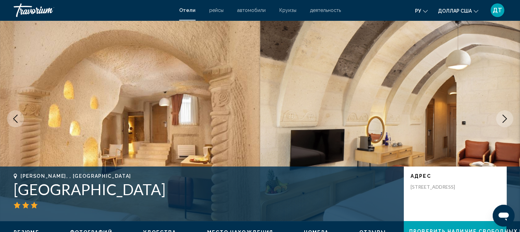
click at [504, 119] on icon "Next image" at bounding box center [504, 119] width 8 height 8
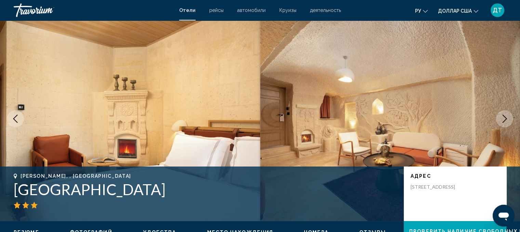
click at [504, 119] on icon "Next image" at bounding box center [504, 119] width 8 height 8
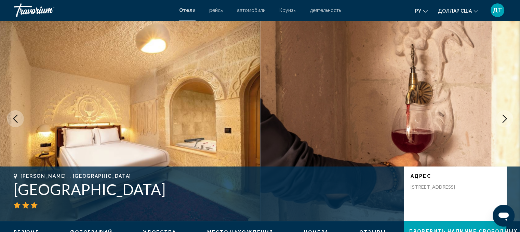
click at [504, 119] on icon "Next image" at bounding box center [504, 119] width 8 height 8
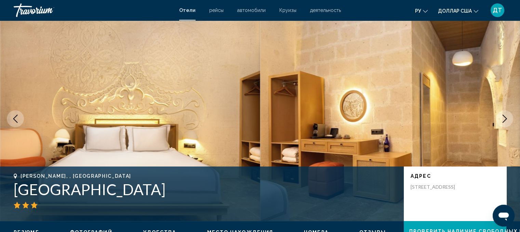
click at [504, 119] on icon "Next image" at bounding box center [504, 119] width 8 height 8
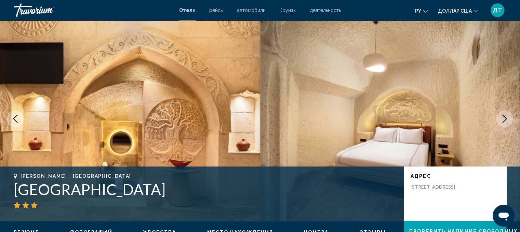
click at [504, 119] on icon "Next image" at bounding box center [504, 119] width 8 height 8
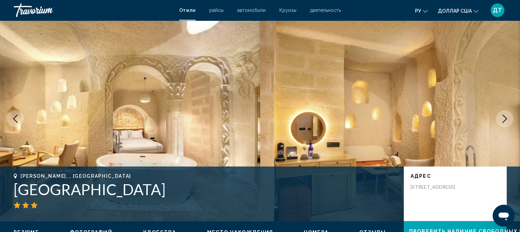
click at [504, 119] on icon "Next image" at bounding box center [504, 119] width 8 height 8
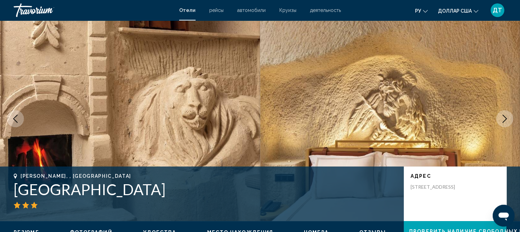
click at [504, 119] on icon "Next image" at bounding box center [504, 119] width 8 height 8
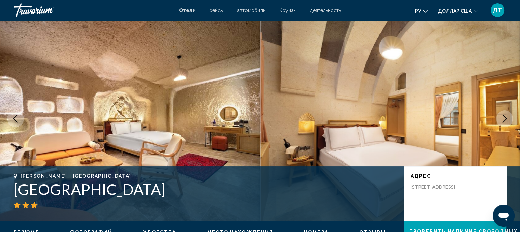
click at [504, 119] on icon "Next image" at bounding box center [504, 119] width 8 height 8
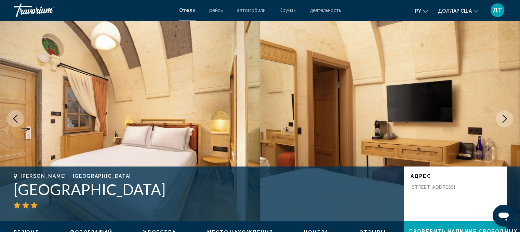
click at [504, 119] on icon "Next image" at bounding box center [504, 119] width 8 height 8
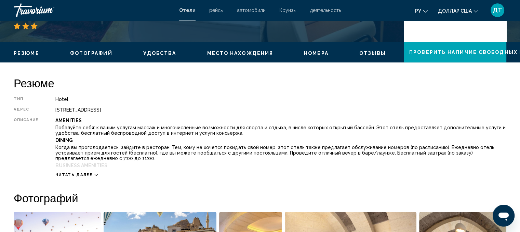
scroll to position [187, 0]
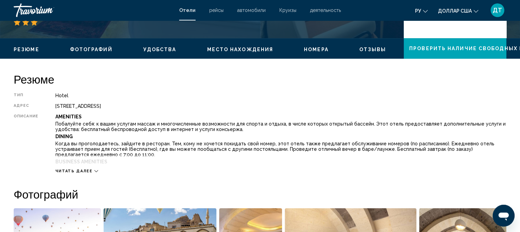
click at [85, 169] on span "Читать далее" at bounding box center [73, 171] width 37 height 4
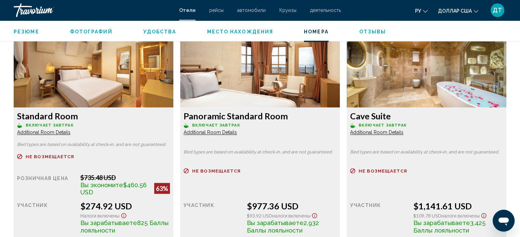
scroll to position [1152, 0]
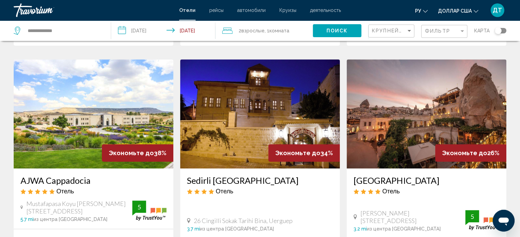
scroll to position [273, 0]
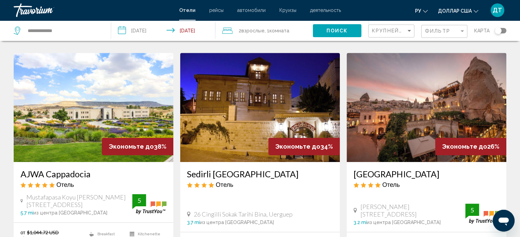
click at [400, 103] on img "Основное содержание" at bounding box center [426, 107] width 160 height 109
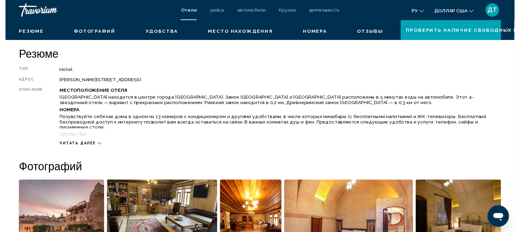
scroll to position [122, 0]
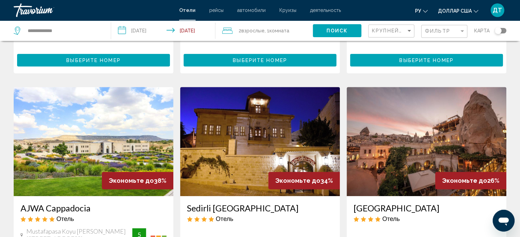
scroll to position [273, 0]
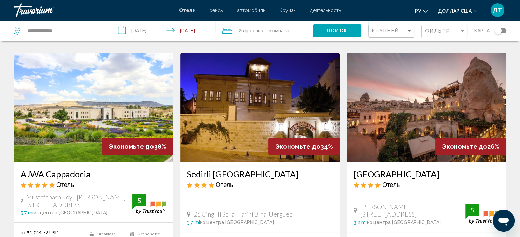
click at [262, 76] on img "Основное содержание" at bounding box center [260, 107] width 160 height 109
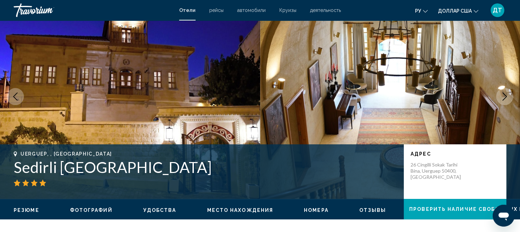
scroll to position [38, 0]
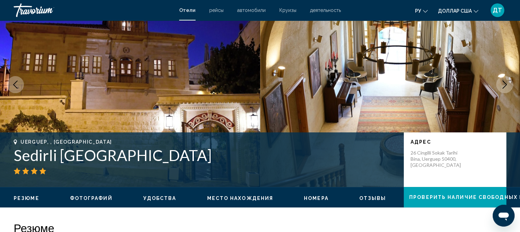
click at [503, 82] on icon "Next image" at bounding box center [504, 85] width 4 height 8
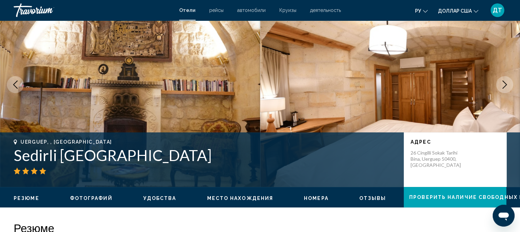
click at [503, 82] on icon "Next image" at bounding box center [504, 85] width 4 height 8
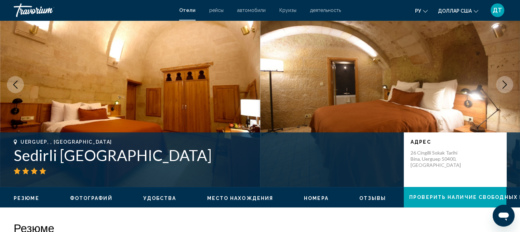
click at [503, 82] on icon "Next image" at bounding box center [504, 85] width 4 height 8
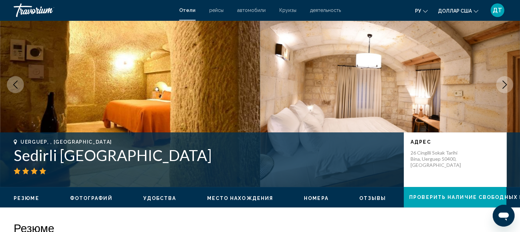
click at [503, 82] on icon "Next image" at bounding box center [504, 85] width 4 height 8
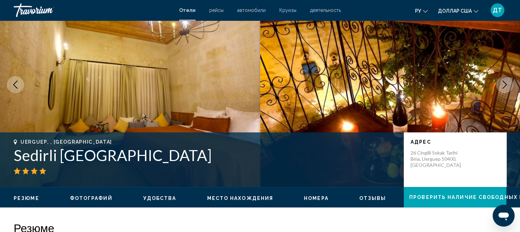
click at [503, 85] on icon "Next image" at bounding box center [504, 85] width 8 height 8
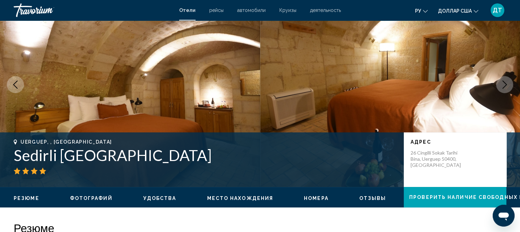
click at [503, 85] on icon "Next image" at bounding box center [504, 85] width 8 height 8
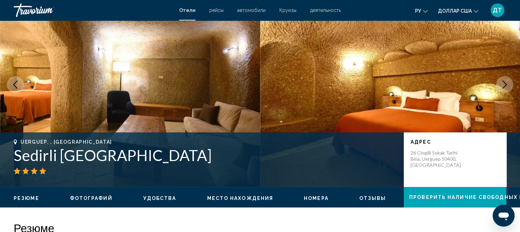
click at [503, 85] on icon "Next image" at bounding box center [504, 85] width 8 height 8
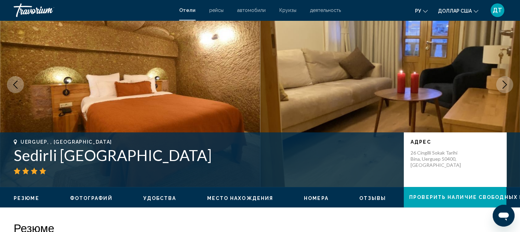
click at [503, 85] on icon "Next image" at bounding box center [504, 85] width 8 height 8
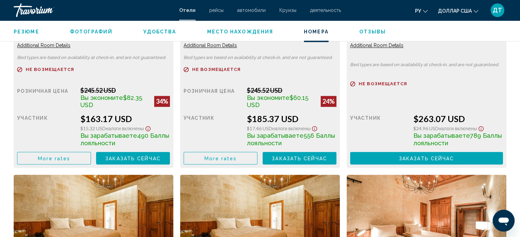
scroll to position [1035, 0]
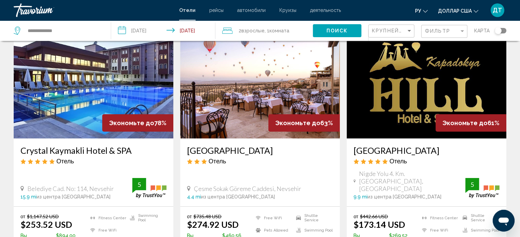
scroll to position [68, 0]
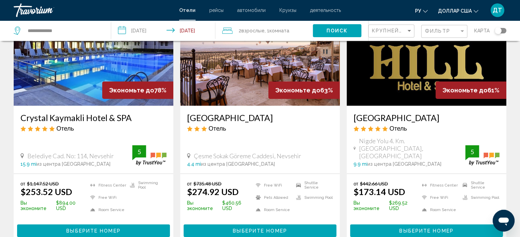
click at [389, 61] on img "Основное содержание" at bounding box center [426, 51] width 160 height 109
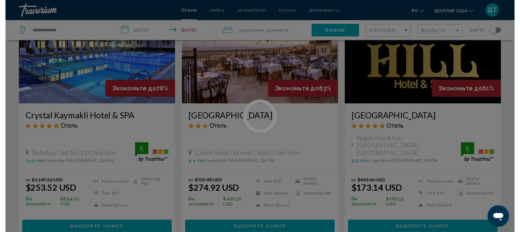
scroll to position [4, 0]
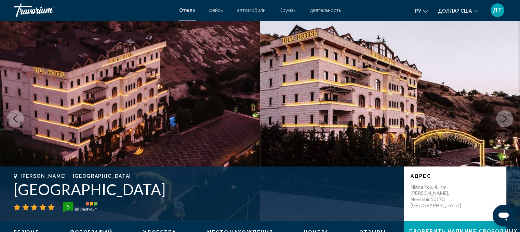
click at [508, 121] on icon "Next image" at bounding box center [504, 119] width 8 height 8
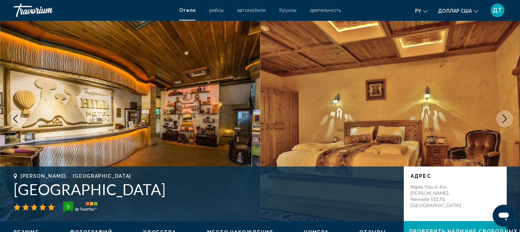
click at [508, 121] on icon "Next image" at bounding box center [504, 119] width 8 height 8
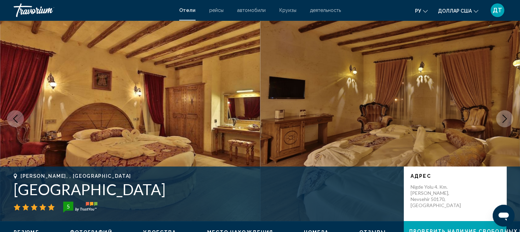
click at [508, 121] on icon "Next image" at bounding box center [504, 119] width 8 height 8
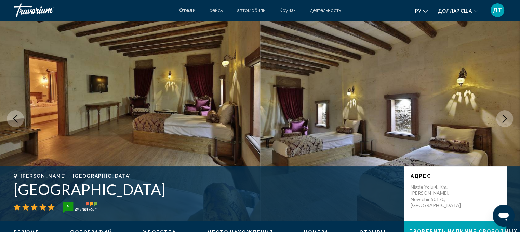
click at [508, 121] on icon "Next image" at bounding box center [504, 119] width 8 height 8
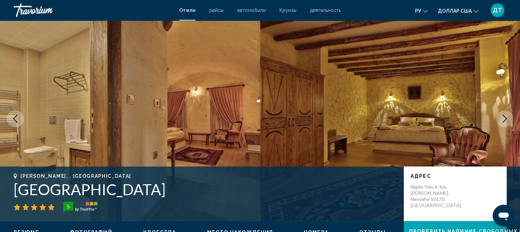
click at [508, 121] on icon "Next image" at bounding box center [504, 119] width 8 height 8
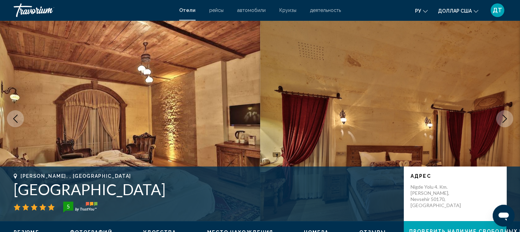
click at [508, 121] on icon "Next image" at bounding box center [504, 119] width 8 height 8
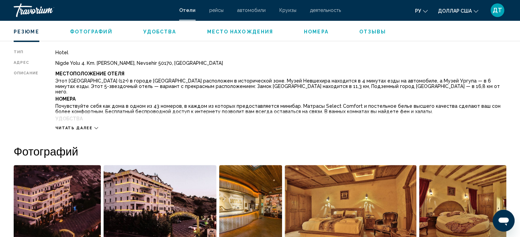
scroll to position [236, 0]
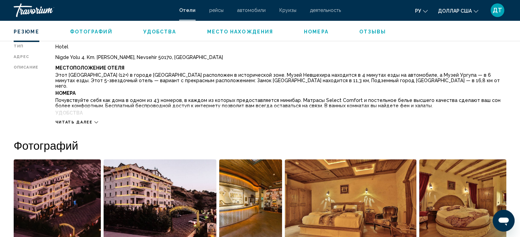
click at [87, 122] on span "Читать далее" at bounding box center [73, 122] width 37 height 4
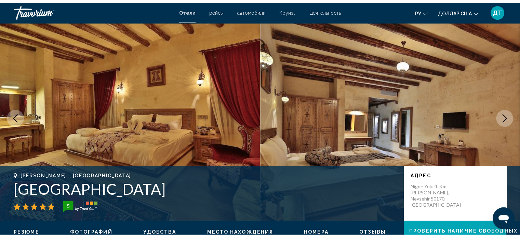
scroll to position [0, 0]
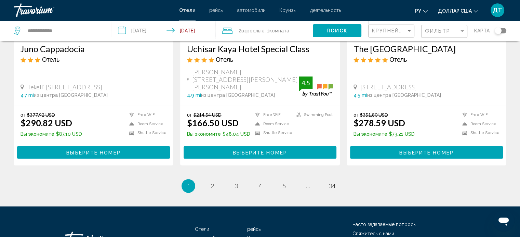
scroll to position [898, 0]
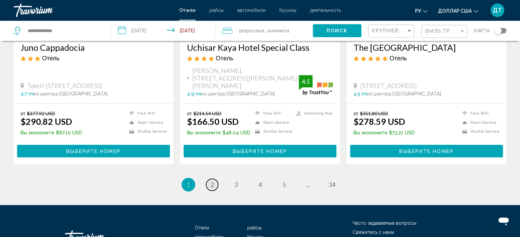
click at [212, 181] on span "2" at bounding box center [211, 185] width 3 height 8
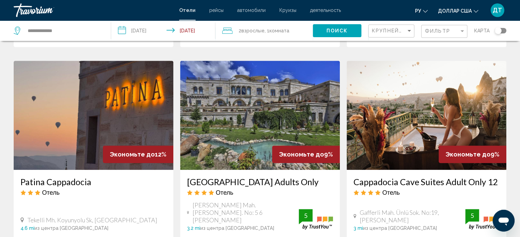
scroll to position [529, 0]
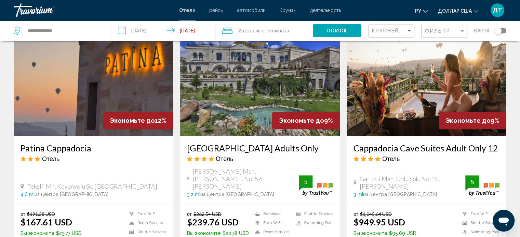
click at [261, 74] on img "Основное содержание" at bounding box center [260, 81] width 160 height 109
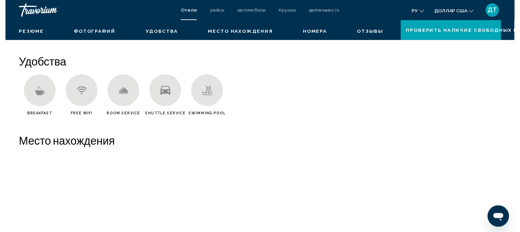
scroll to position [4, 0]
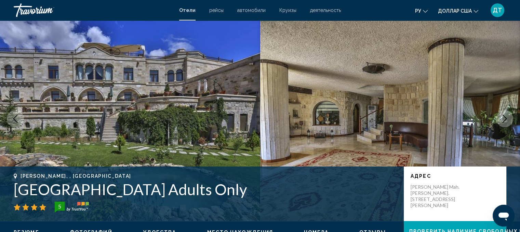
click at [507, 123] on icon "Next image" at bounding box center [504, 119] width 8 height 8
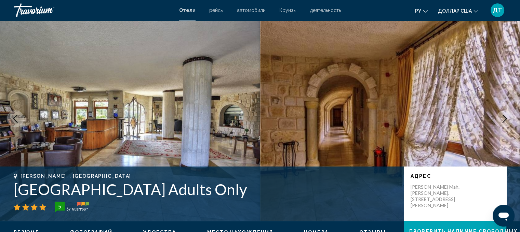
click at [507, 123] on icon "Next image" at bounding box center [504, 119] width 8 height 8
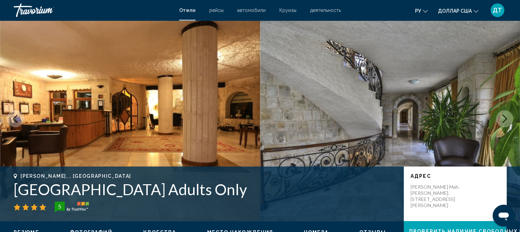
click at [508, 123] on icon "Next image" at bounding box center [504, 119] width 8 height 8
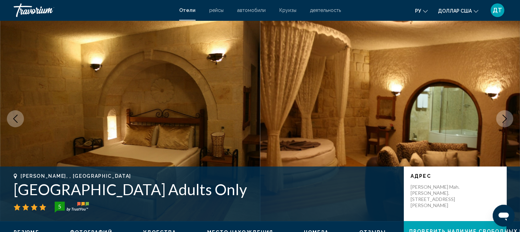
click at [507, 122] on icon "Next image" at bounding box center [504, 119] width 8 height 8
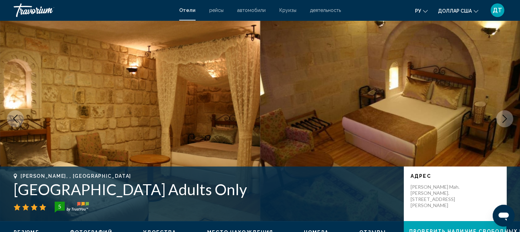
click at [507, 122] on icon "Next image" at bounding box center [504, 119] width 8 height 8
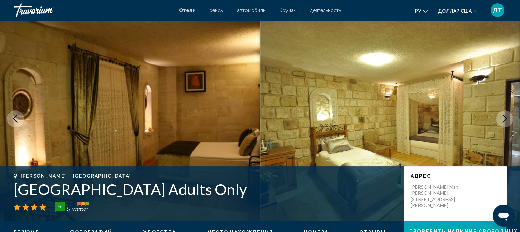
click at [507, 122] on icon "Next image" at bounding box center [504, 119] width 8 height 8
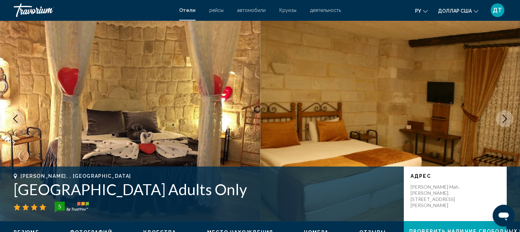
click at [507, 122] on icon "Next image" at bounding box center [504, 119] width 8 height 8
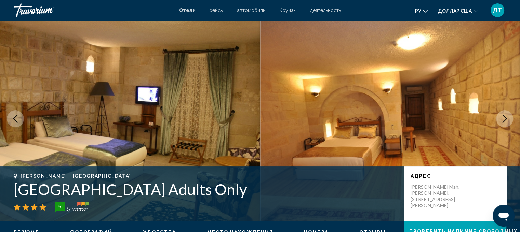
click at [507, 122] on icon "Next image" at bounding box center [504, 119] width 8 height 8
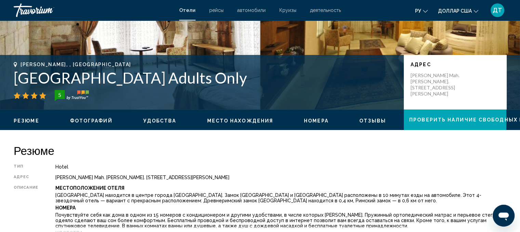
scroll to position [165, 0]
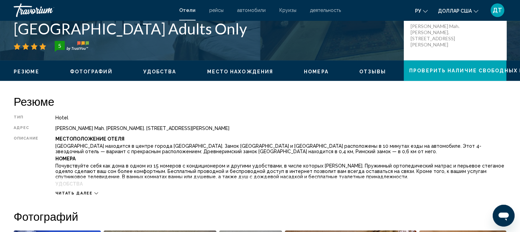
click at [72, 192] on span "Читать далее" at bounding box center [73, 193] width 37 height 4
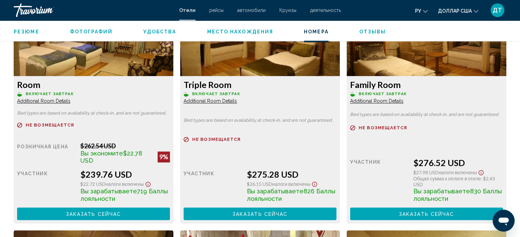
scroll to position [1052, 0]
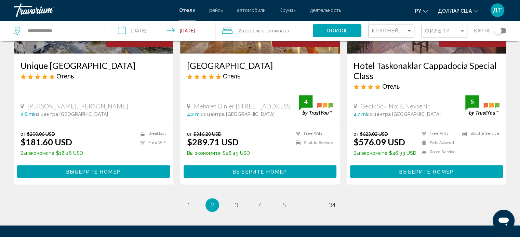
scroll to position [867, 0]
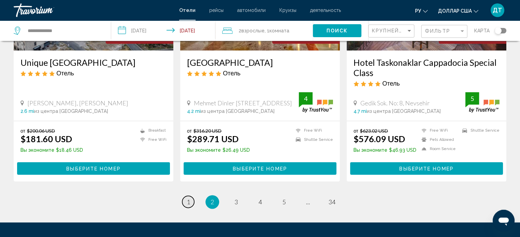
click at [189, 196] on link "page 1" at bounding box center [188, 202] width 12 height 12
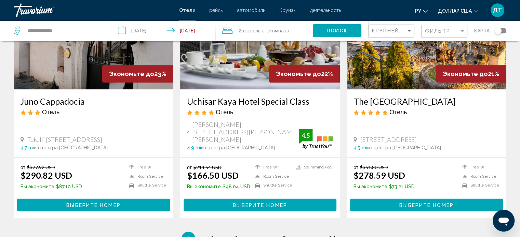
scroll to position [863, 0]
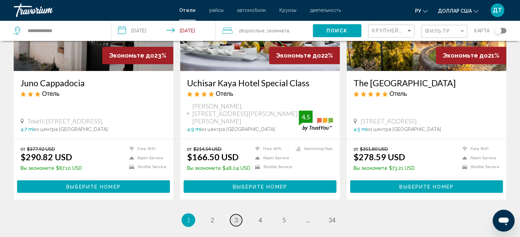
click at [238, 214] on link "page 3" at bounding box center [236, 220] width 12 height 12
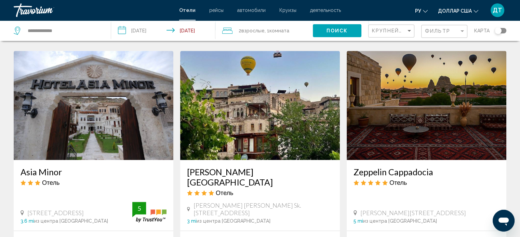
scroll to position [736, 0]
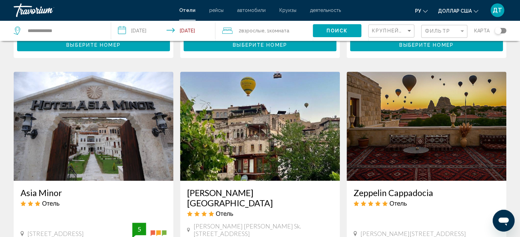
click at [383, 127] on img "Основное содержание" at bounding box center [426, 126] width 160 height 109
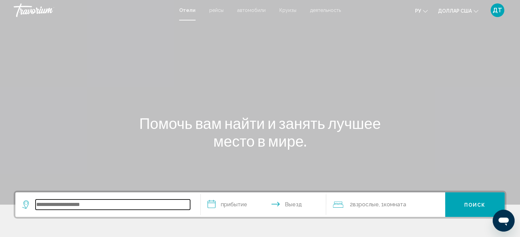
click at [78, 202] on input "Виджет поиска" at bounding box center [113, 205] width 154 height 10
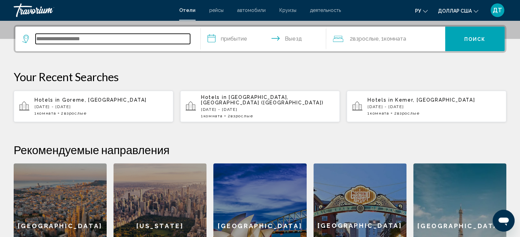
scroll to position [168, 0]
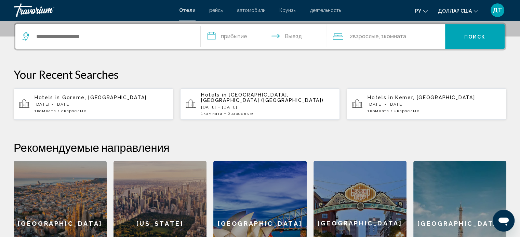
click at [64, 83] on div "Your Recent Searches Hotels in [GEOGRAPHIC_DATA], [GEOGRAPHIC_DATA] [DATE] - [D…" at bounding box center [260, 94] width 492 height 53
click at [64, 102] on p "[DATE] - [DATE]" at bounding box center [100, 104] width 133 height 5
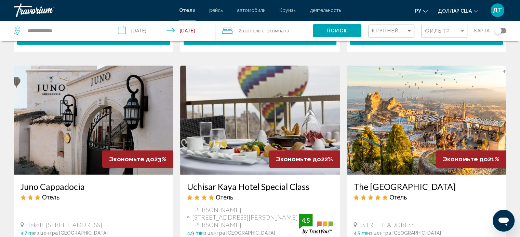
scroll to position [762, 0]
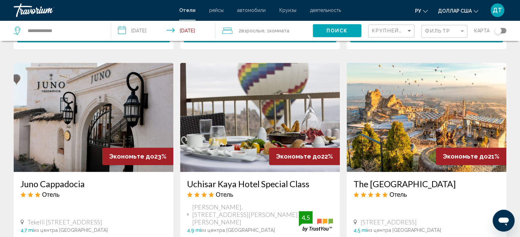
click at [240, 86] on img "Основное содержание" at bounding box center [260, 117] width 160 height 109
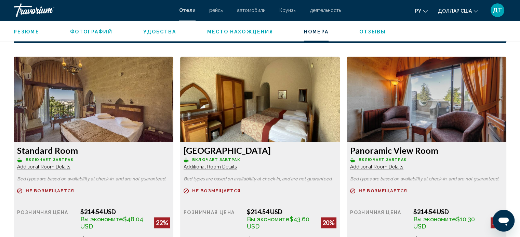
scroll to position [922, 0]
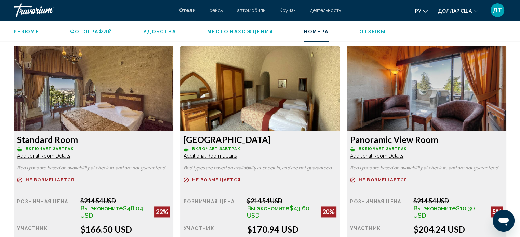
click at [48, 157] on span "Additional Room Details" at bounding box center [43, 155] width 53 height 5
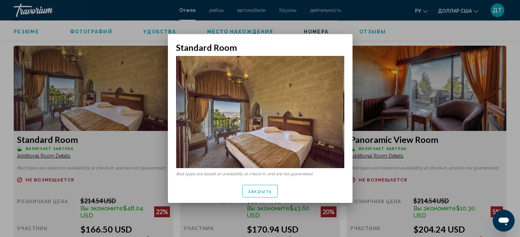
scroll to position [0, 0]
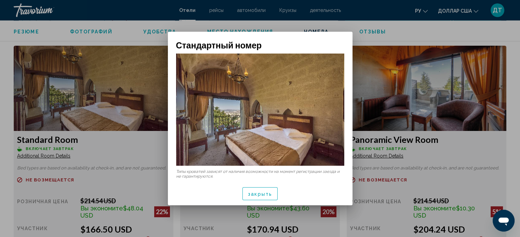
click at [269, 194] on font "закрыть" at bounding box center [260, 194] width 24 height 5
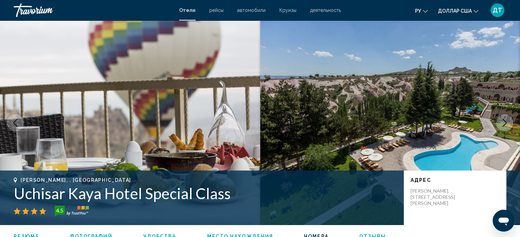
scroll to position [922, 0]
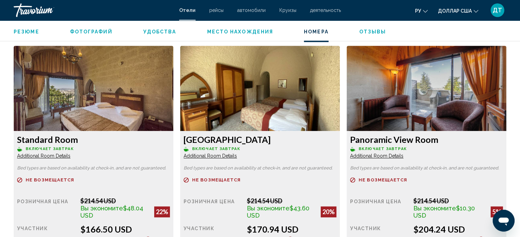
click at [70, 155] on span "Additional Room Details" at bounding box center [43, 155] width 53 height 5
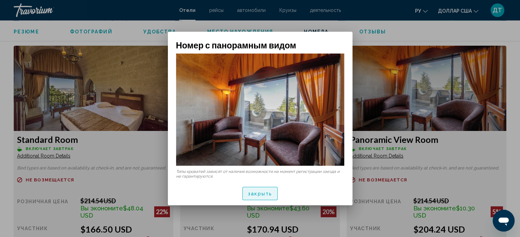
click at [265, 189] on button "закрыть" at bounding box center [259, 193] width 35 height 13
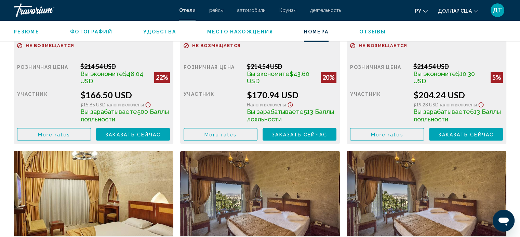
scroll to position [1059, 0]
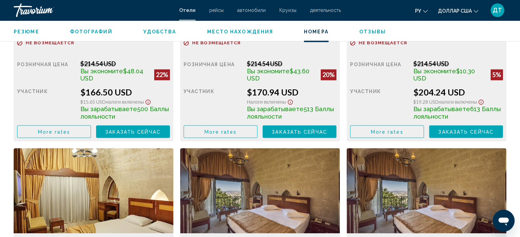
click at [70, 133] on span "More rates" at bounding box center [54, 131] width 32 height 5
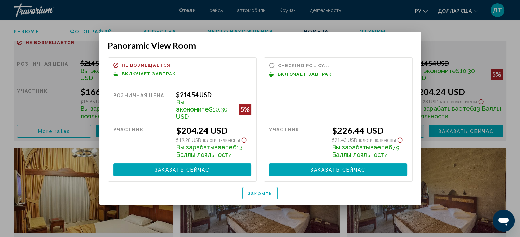
scroll to position [0, 0]
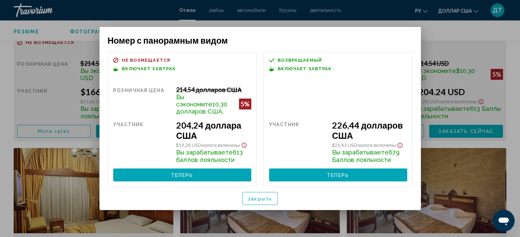
click at [266, 202] on button "закрыть" at bounding box center [259, 198] width 35 height 13
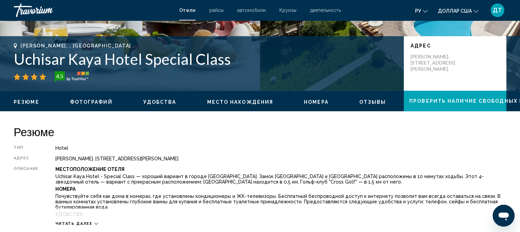
scroll to position [128, 0]
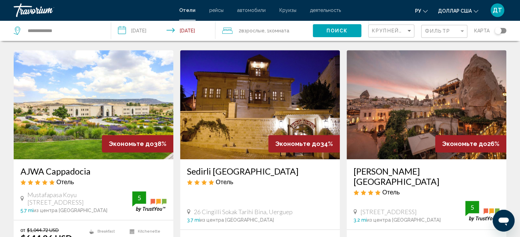
scroll to position [273, 0]
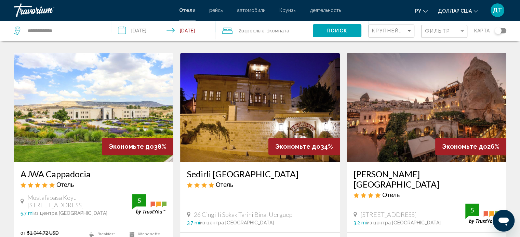
click at [384, 122] on img "Основное содержание" at bounding box center [426, 107] width 160 height 109
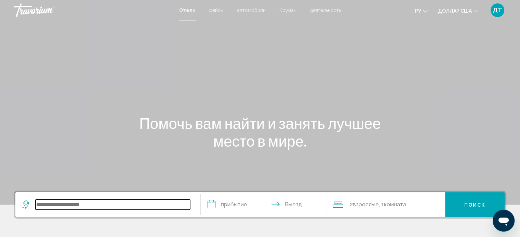
click at [78, 207] on input "Виджет поиска" at bounding box center [113, 205] width 154 height 10
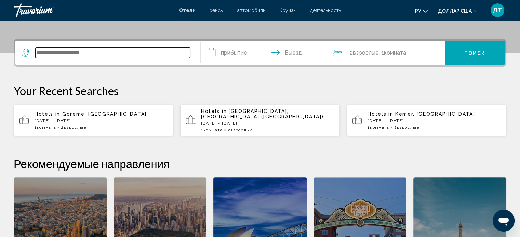
scroll to position [168, 0]
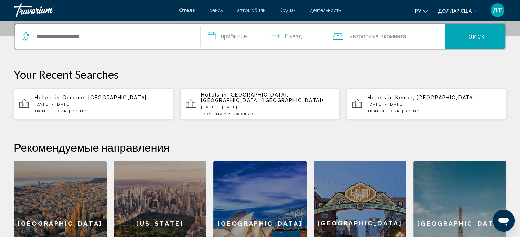
click at [44, 102] on p "[DATE] - [DATE]" at bounding box center [100, 104] width 133 height 5
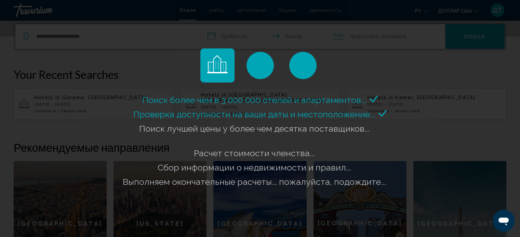
scroll to position [203, 0]
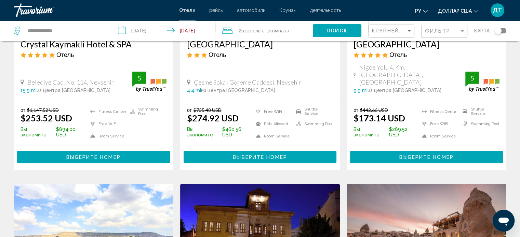
scroll to position [139, 0]
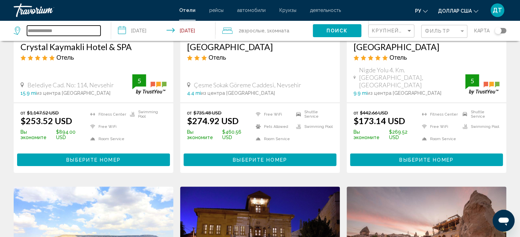
click at [69, 32] on input "**********" at bounding box center [63, 31] width 73 height 10
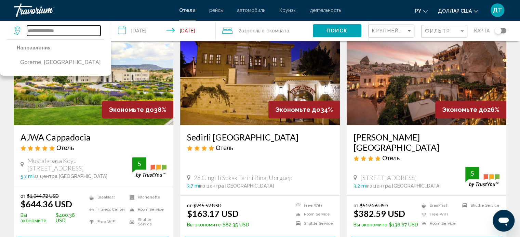
scroll to position [309, 0]
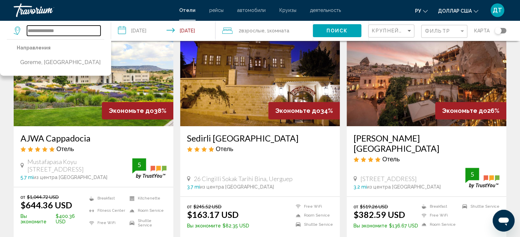
type input "**********"
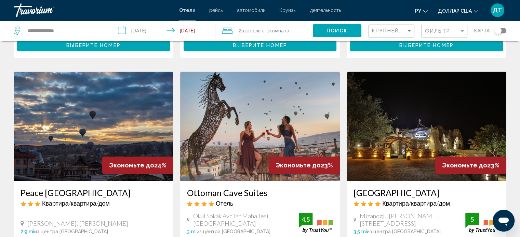
scroll to position [511, 0]
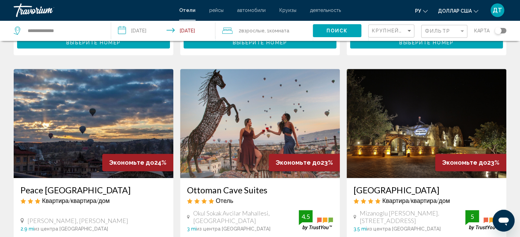
click at [377, 83] on img "Основное содержание" at bounding box center [426, 123] width 160 height 109
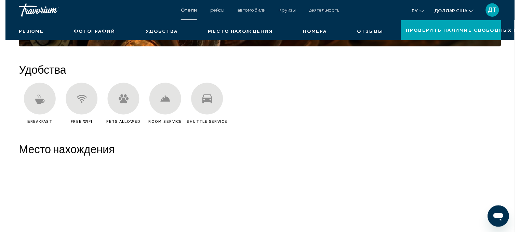
scroll to position [4, 0]
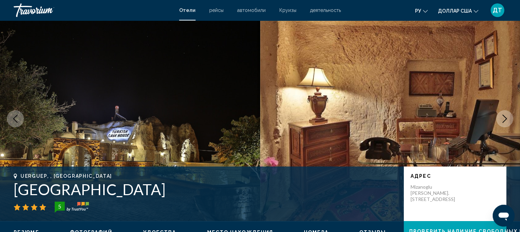
click at [509, 119] on button "Next image" at bounding box center [504, 118] width 17 height 17
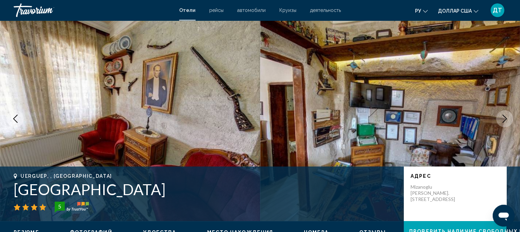
click at [509, 119] on button "Next image" at bounding box center [504, 118] width 17 height 17
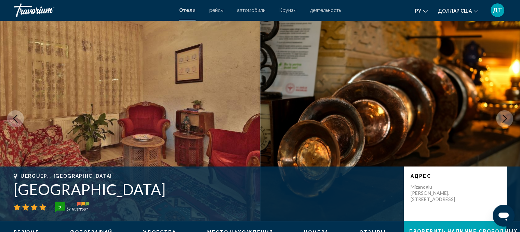
click at [509, 119] on button "Next image" at bounding box center [504, 118] width 17 height 17
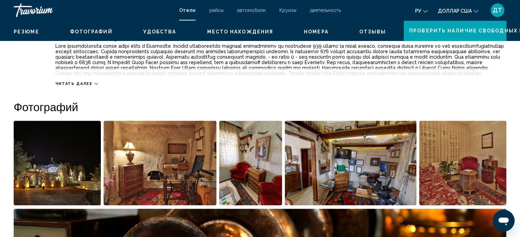
scroll to position [0, 0]
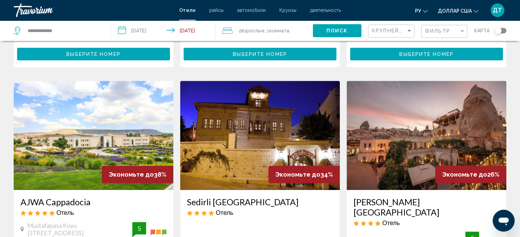
scroll to position [247, 0]
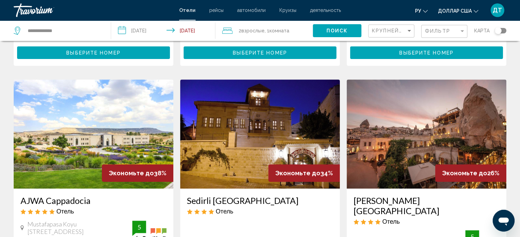
click at [418, 109] on img "Основное содержание" at bounding box center [426, 134] width 160 height 109
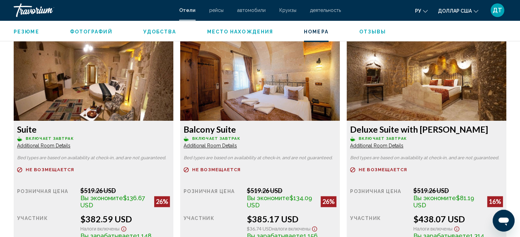
scroll to position [938, 0]
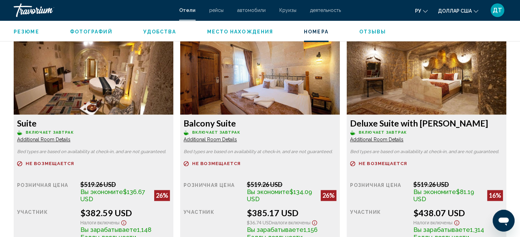
click at [40, 139] on span "Additional Room Details" at bounding box center [43, 139] width 53 height 5
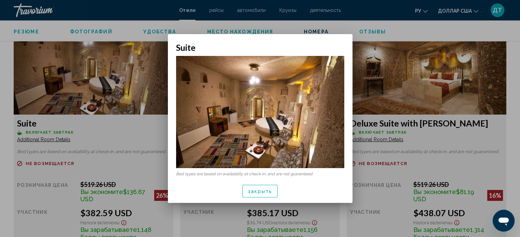
scroll to position [0, 0]
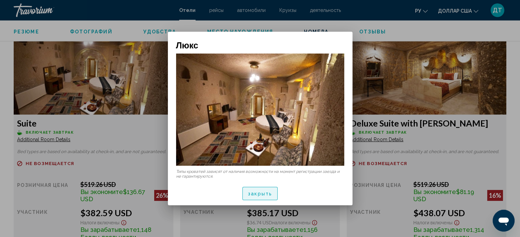
click at [254, 191] on span "закрыть" at bounding box center [260, 193] width 24 height 5
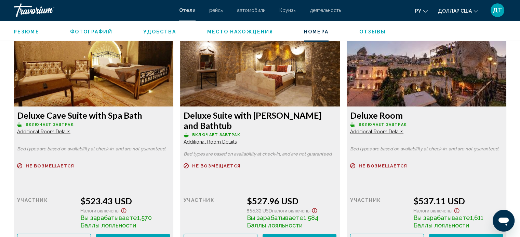
scroll to position [1675, 0]
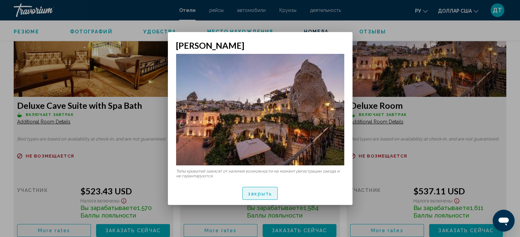
click at [262, 195] on font "закрыть" at bounding box center [260, 193] width 24 height 5
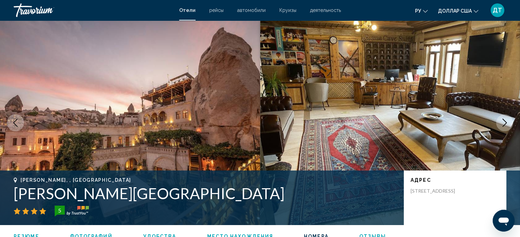
scroll to position [1675, 0]
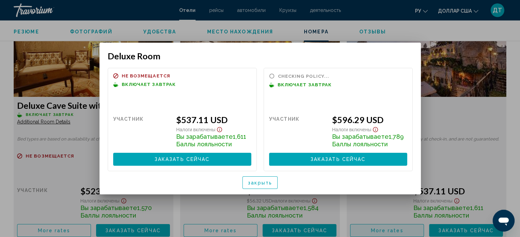
scroll to position [0, 0]
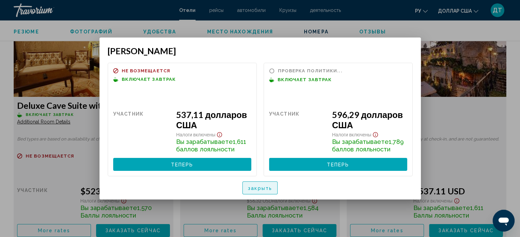
click at [271, 188] on font "закрыть" at bounding box center [260, 188] width 24 height 5
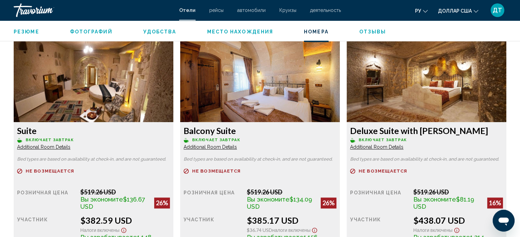
scroll to position [937, 0]
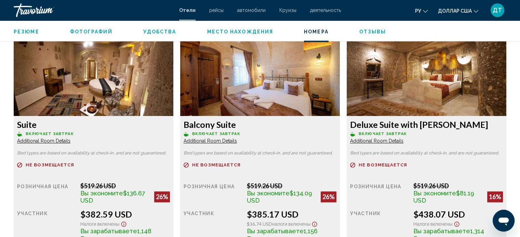
click at [49, 140] on span "Additional Room Details" at bounding box center [43, 140] width 53 height 5
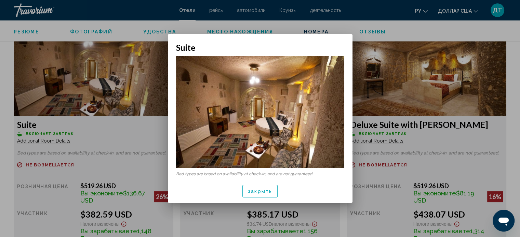
scroll to position [0, 0]
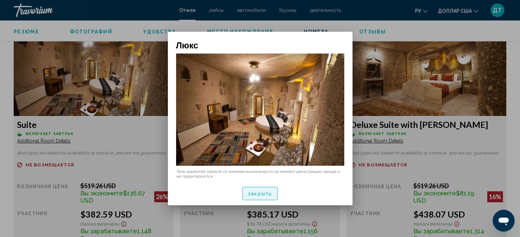
click at [250, 196] on font "закрыть" at bounding box center [260, 194] width 24 height 5
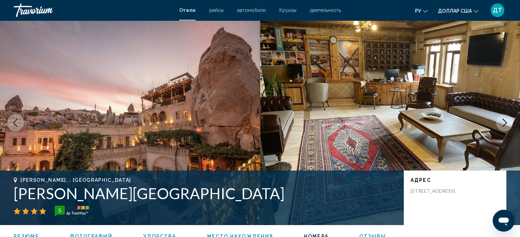
scroll to position [937, 0]
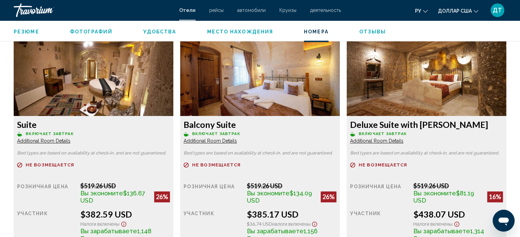
click at [70, 141] on span "Additional Room Details" at bounding box center [43, 140] width 53 height 5
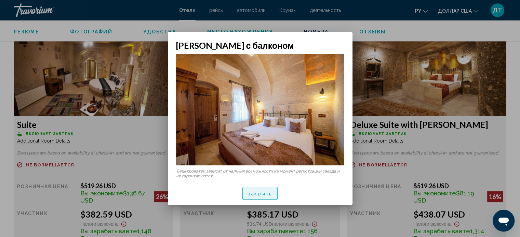
click at [250, 191] on font "закрыть" at bounding box center [260, 193] width 24 height 5
